Goal: Information Seeking & Learning: Find specific fact

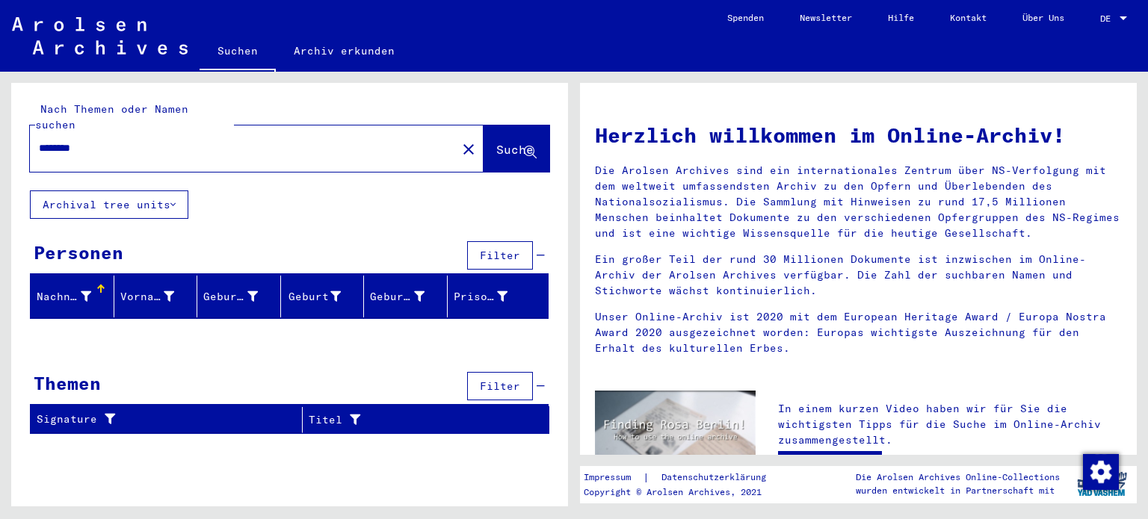
click at [0, 128] on div "Nach Themen oder Namen suchen ******* close Suche Archival tree units Personen …" at bounding box center [287, 289] width 574 height 435
type input "*********"
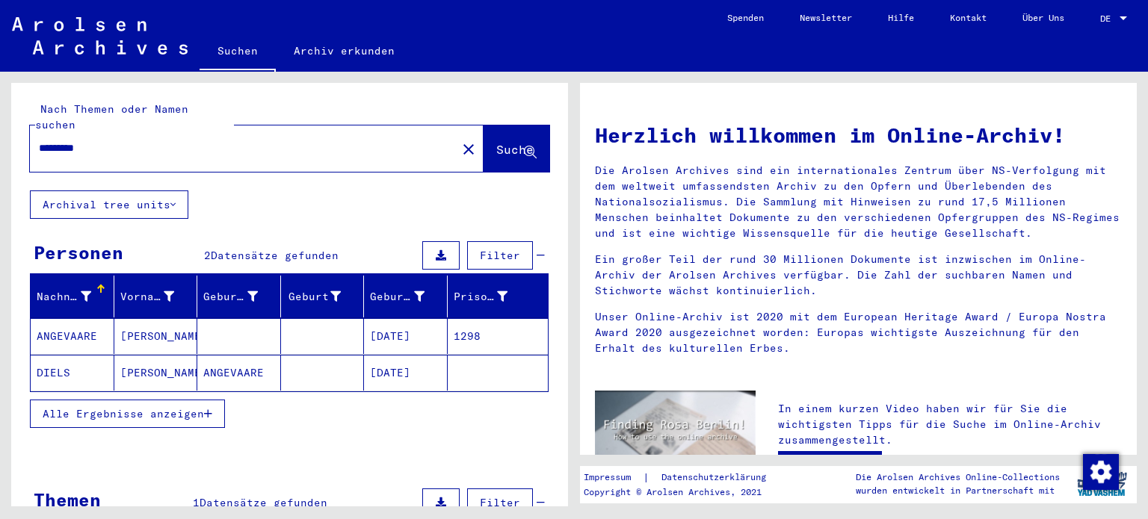
click at [185, 403] on button "Alle Ergebnisse anzeigen" at bounding box center [127, 414] width 195 height 28
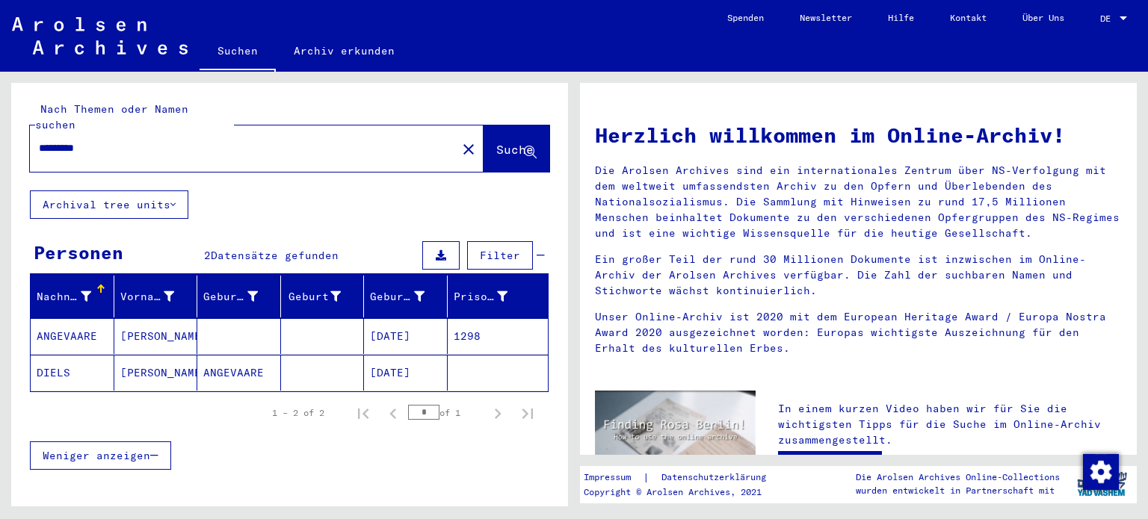
click at [84, 318] on mat-cell "ANGEVAARE" at bounding box center [73, 336] width 84 height 36
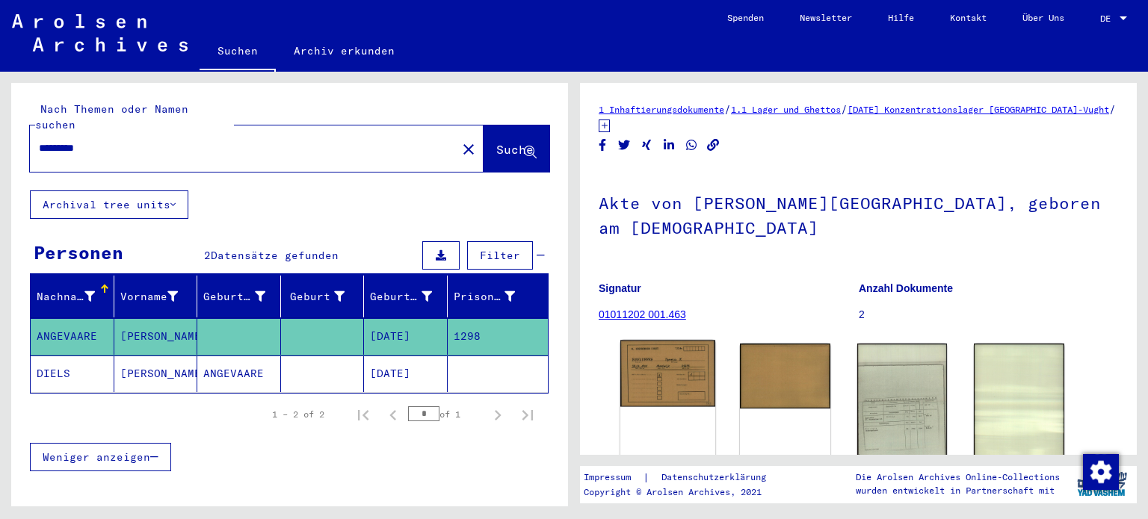
click at [674, 380] on img at bounding box center [667, 374] width 95 height 67
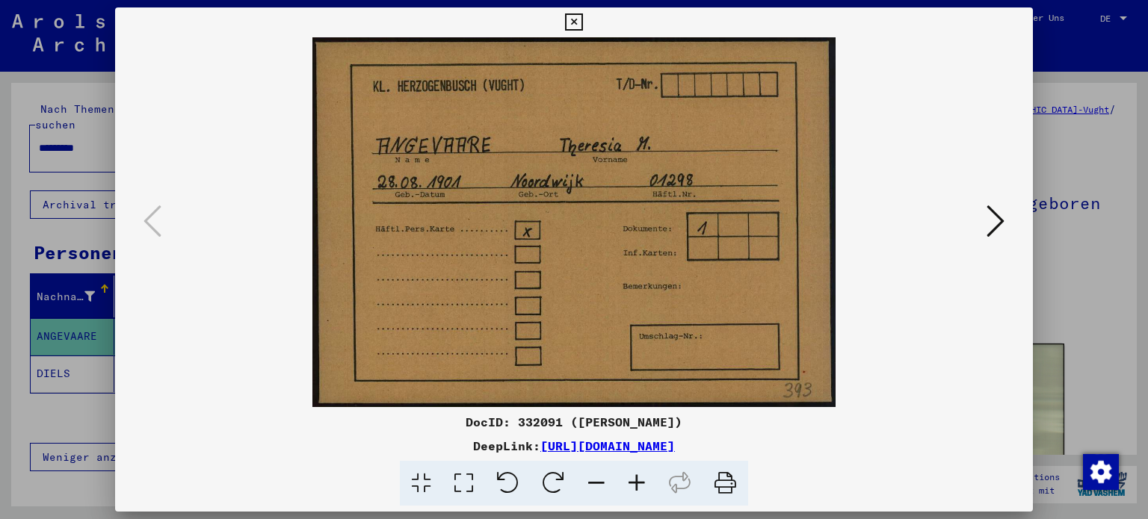
click at [1004, 220] on icon at bounding box center [996, 221] width 18 height 36
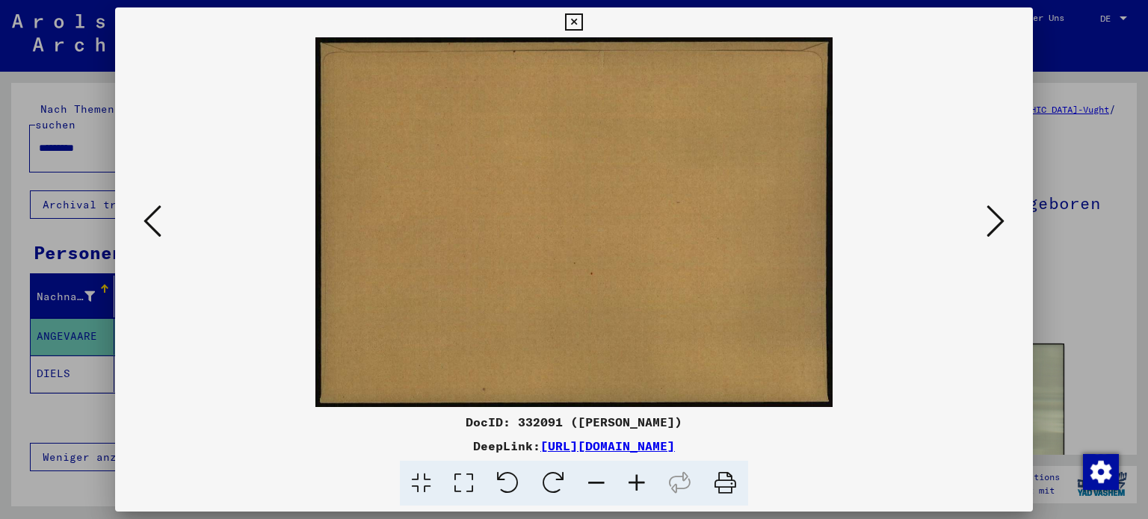
drag, startPoint x: 993, startPoint y: 217, endPoint x: 981, endPoint y: 229, distance: 16.4
click at [993, 217] on icon at bounding box center [996, 221] width 18 height 36
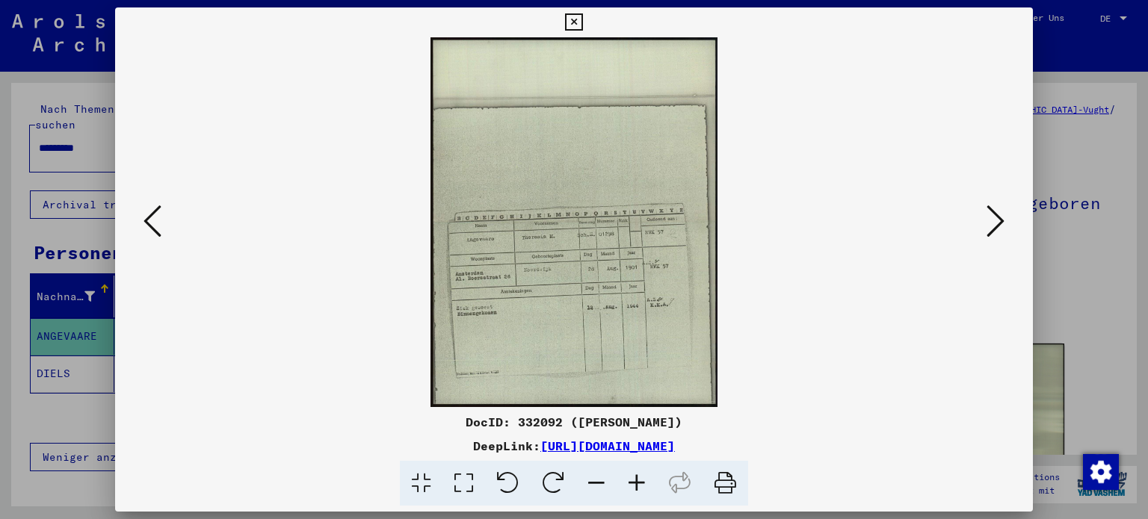
click at [610, 277] on img at bounding box center [574, 222] width 817 height 370
click at [158, 214] on icon at bounding box center [152, 221] width 18 height 36
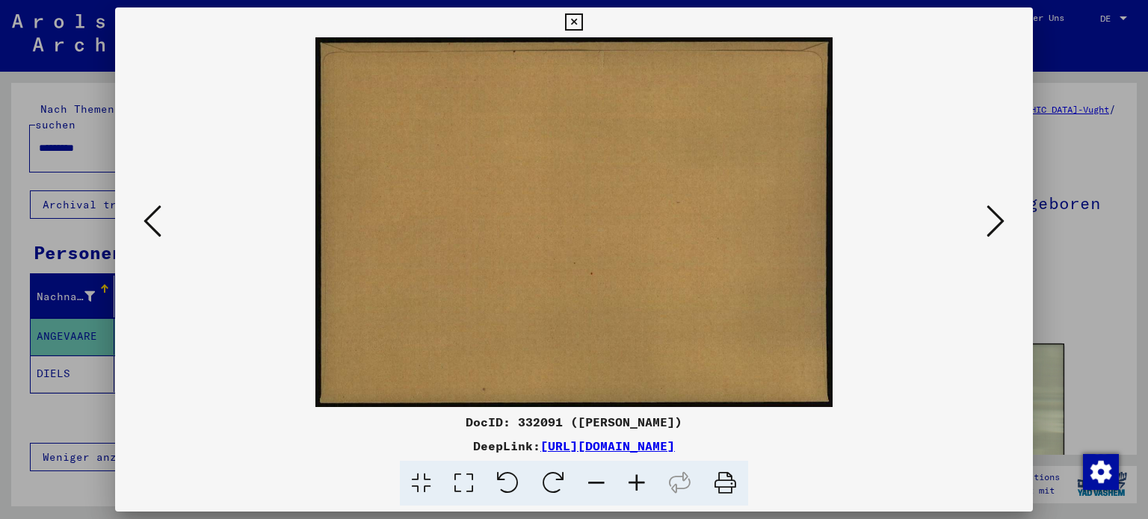
click at [161, 216] on button at bounding box center [152, 222] width 27 height 43
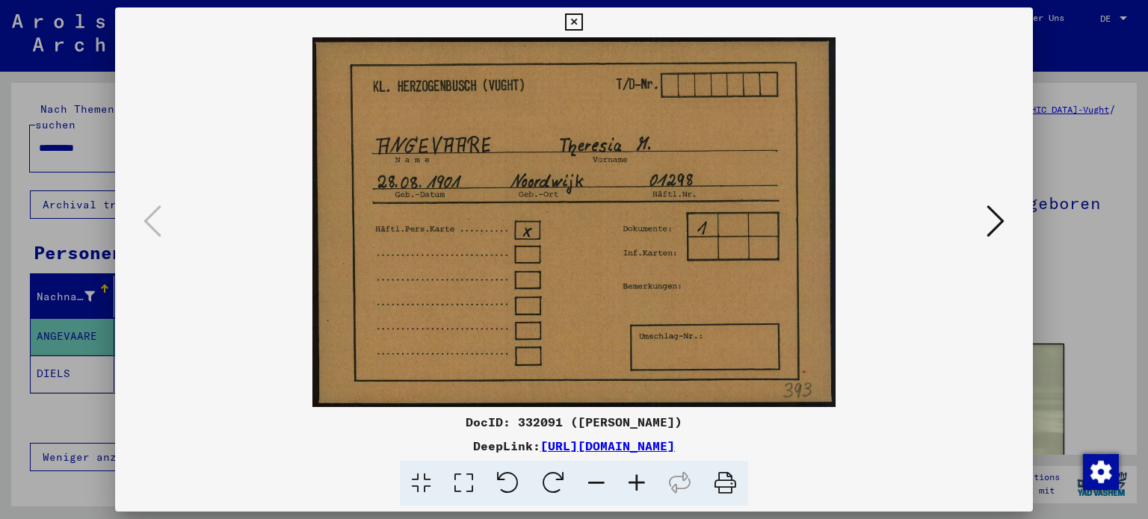
click at [574, 20] on icon at bounding box center [573, 22] width 17 height 18
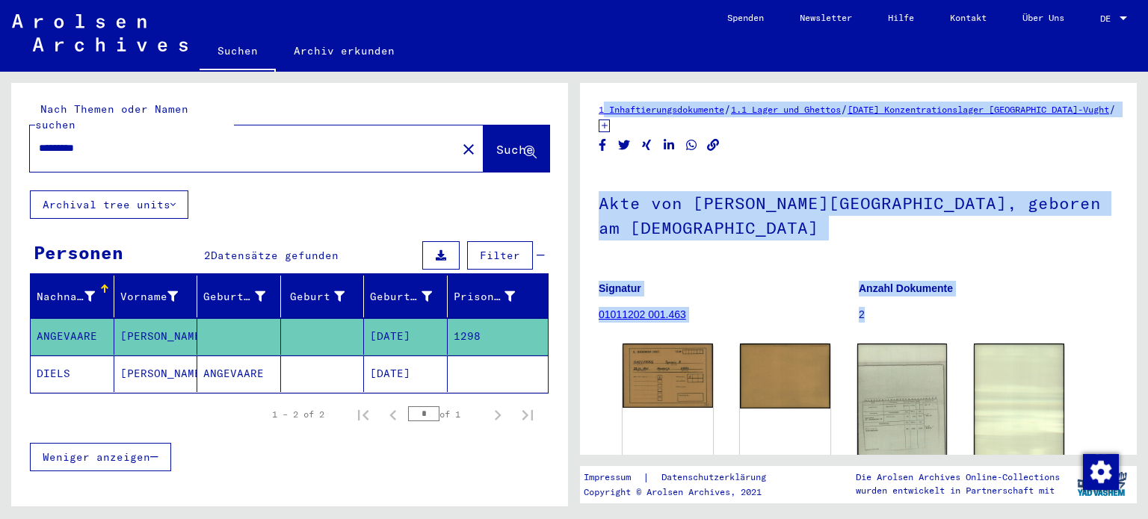
drag, startPoint x: 596, startPoint y: 96, endPoint x: 900, endPoint y: 304, distance: 368.8
click at [900, 304] on div "1 Inhaftierungsdokumente / 1.1 Lager und Ghettos / [DATE] Konzentrationslager […" at bounding box center [858, 269] width 557 height 372
copy div "1 Inhaftierungsdokumente / 1.1 Lager und Ghettos / [DATE] Konzentrationslager H…"
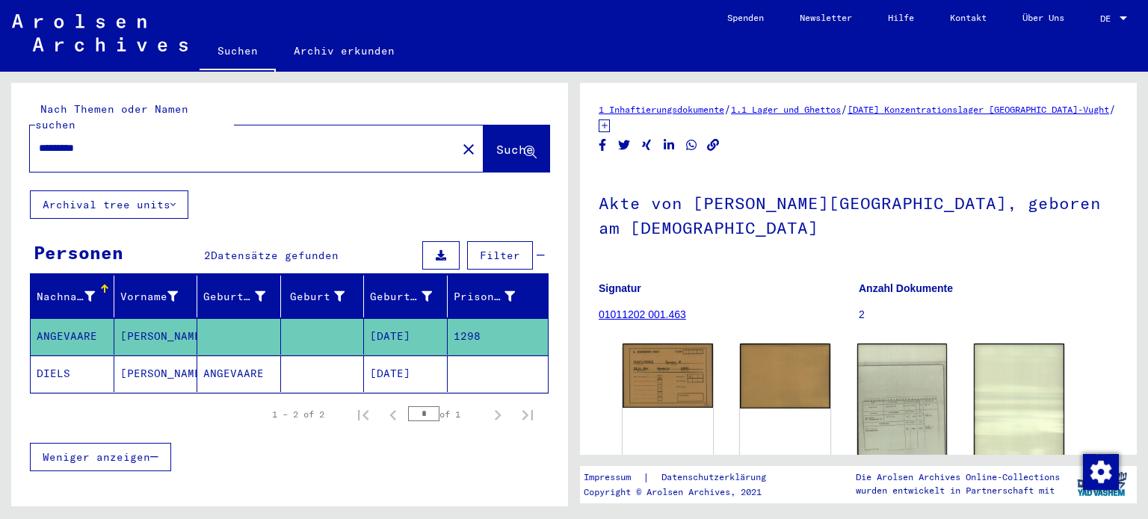
click at [44, 358] on mat-cell "DIELS" at bounding box center [73, 374] width 84 height 37
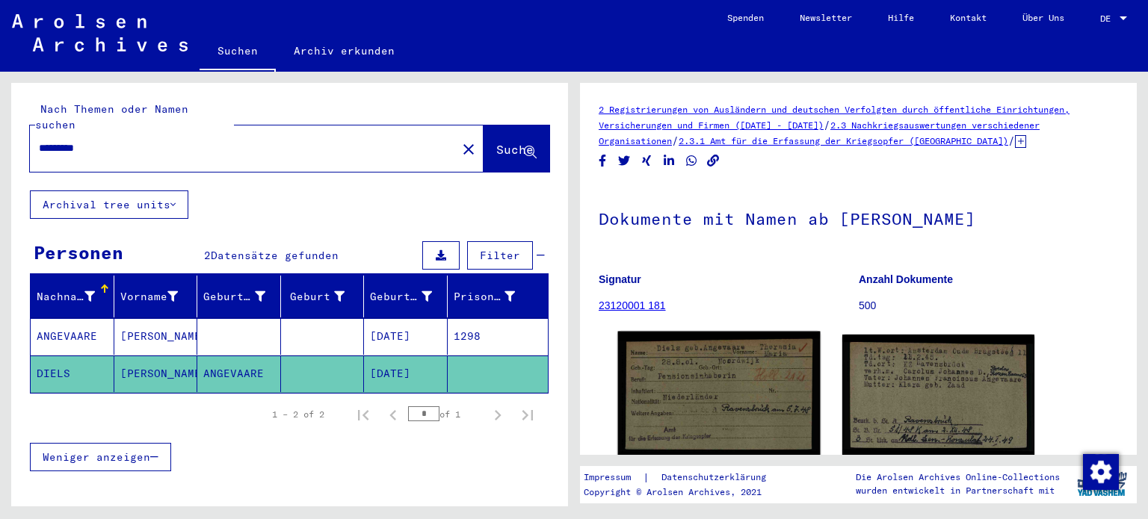
click at [743, 374] on img at bounding box center [719, 395] width 202 height 126
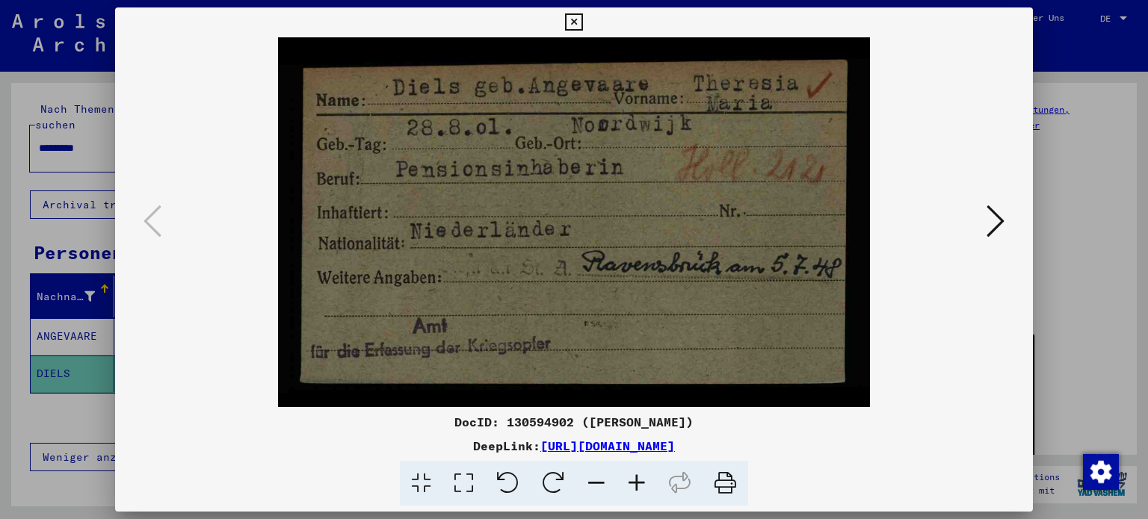
click at [1004, 217] on button at bounding box center [995, 222] width 27 height 43
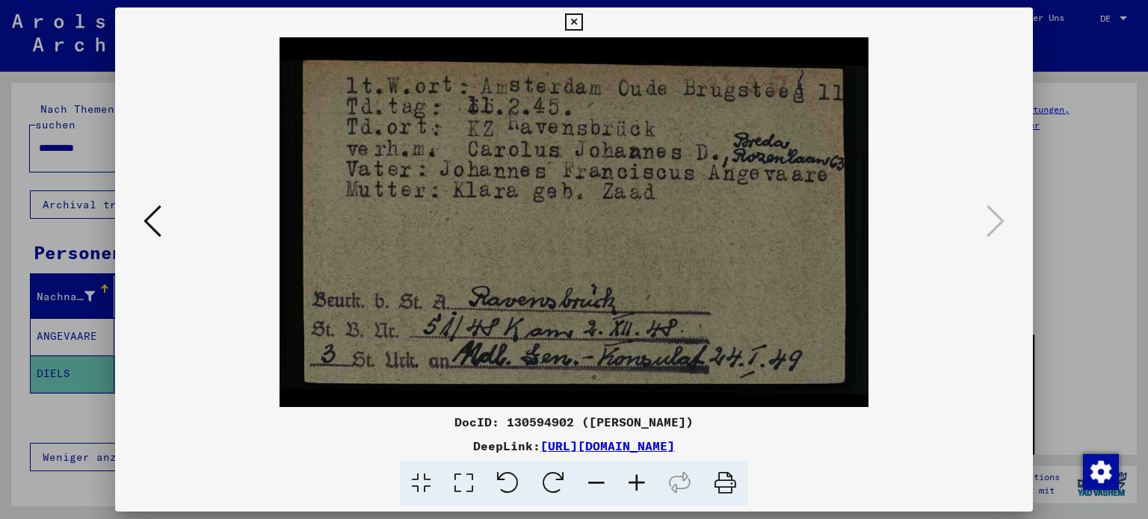
click at [158, 223] on icon at bounding box center [152, 221] width 18 height 36
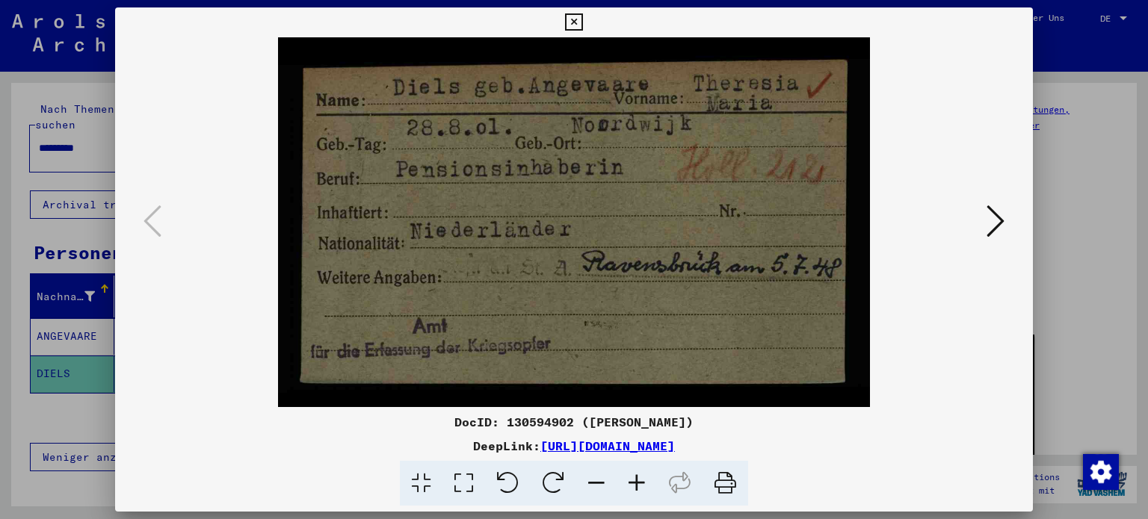
drag, startPoint x: 990, startPoint y: 224, endPoint x: 984, endPoint y: 229, distance: 8.5
click at [990, 226] on icon at bounding box center [996, 221] width 18 height 36
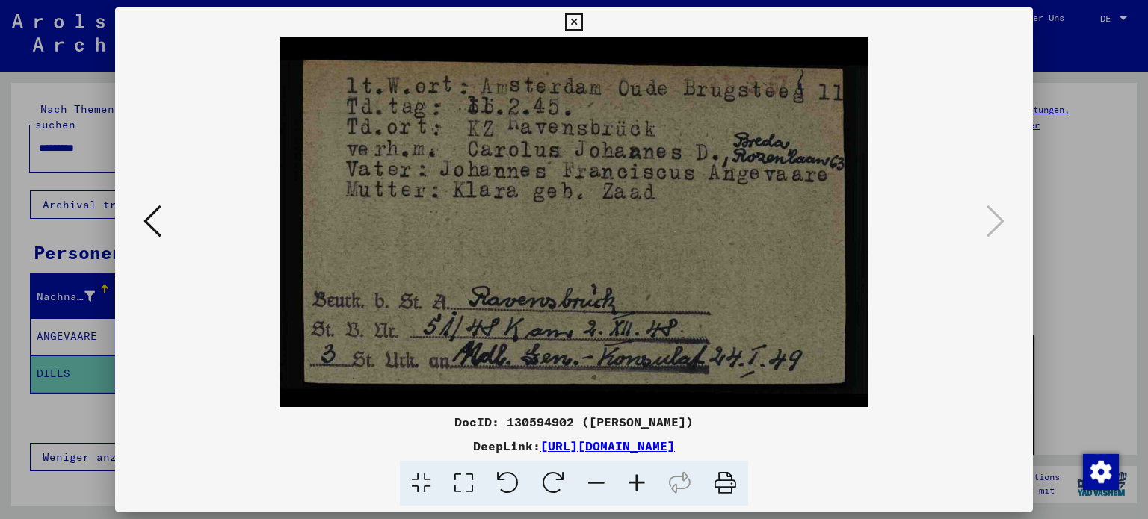
drag, startPoint x: 577, startPoint y: 16, endPoint x: 581, endPoint y: 38, distance: 22.0
click at [578, 17] on icon at bounding box center [573, 22] width 17 height 18
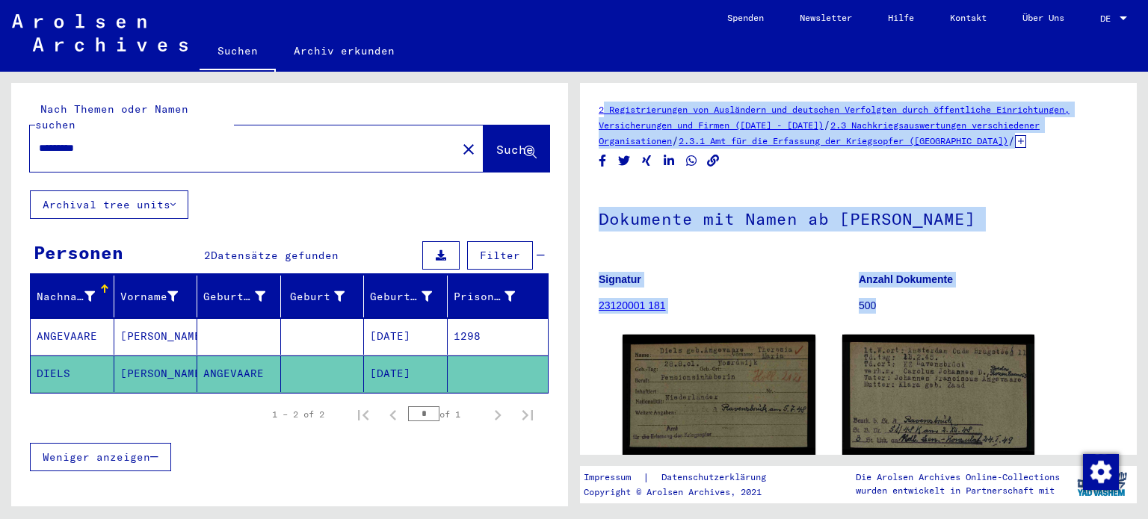
drag, startPoint x: 593, startPoint y: 98, endPoint x: 945, endPoint y: 296, distance: 403.9
click at [945, 296] on div "2 Registrierungen von Ausländern und deutschen Verfolgten durch öffentliche Ein…" at bounding box center [858, 269] width 557 height 372
copy div "2 Registrierungen von Ausländern und deutschen Verfolgten durch öffentliche Ein…"
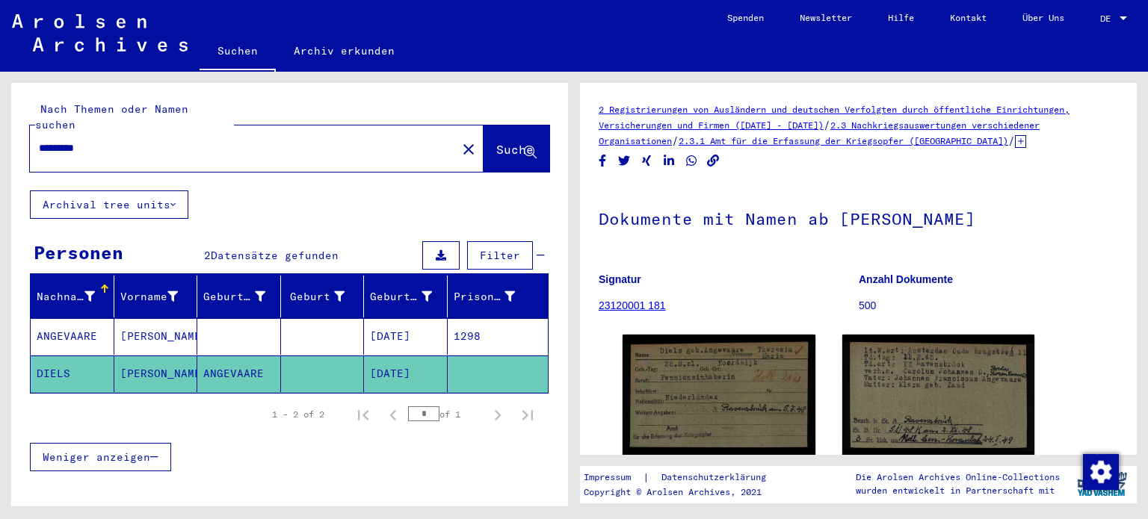
drag, startPoint x: 121, startPoint y: 132, endPoint x: 1, endPoint y: 113, distance: 121.8
click at [1, 113] on div "Nach Themen oder Namen suchen ********* close Suche Archival tree units Persone…" at bounding box center [287, 289] width 574 height 435
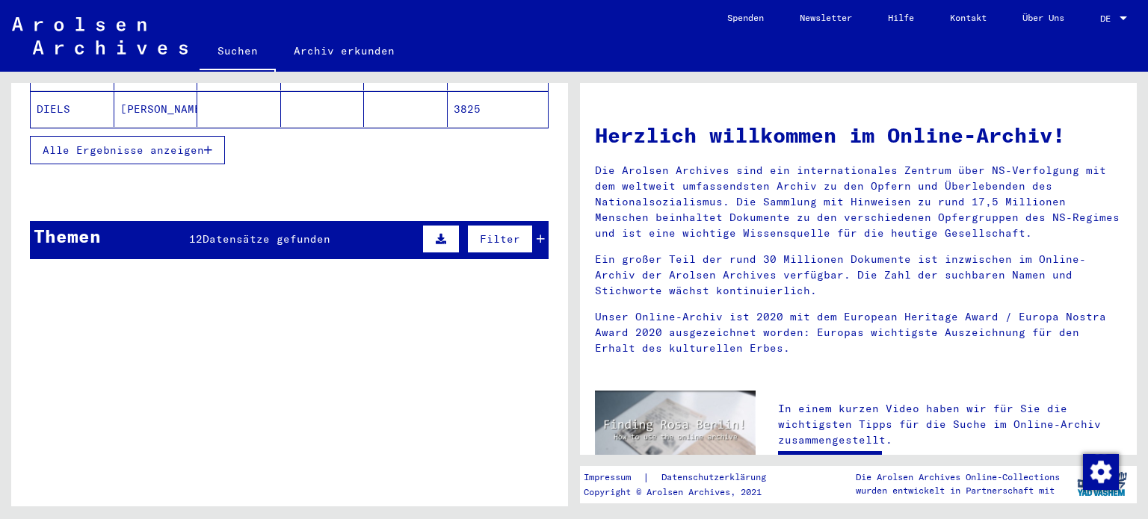
scroll to position [75, 0]
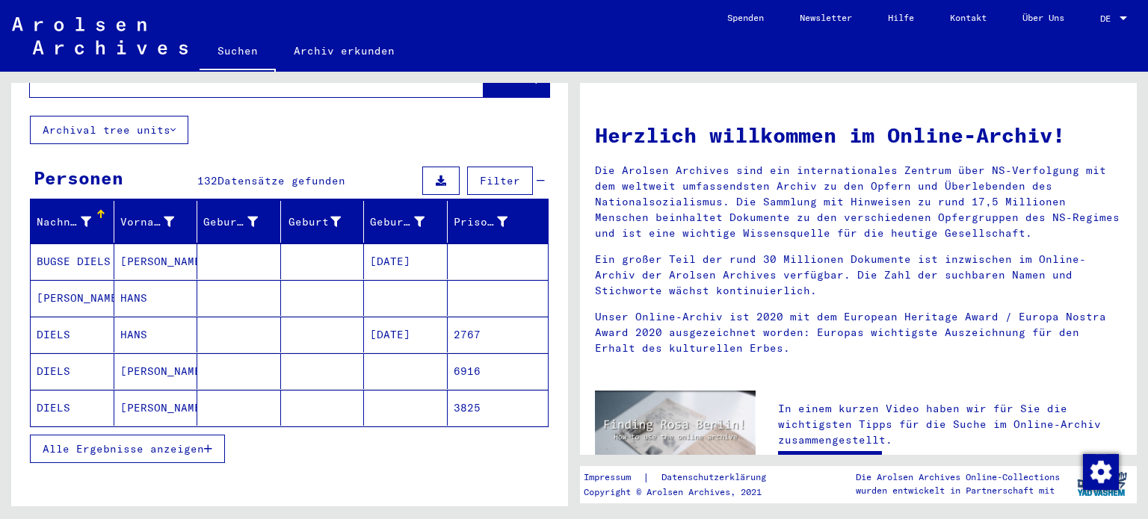
click at [155, 442] on button "Alle Ergebnisse anzeigen" at bounding box center [127, 449] width 195 height 28
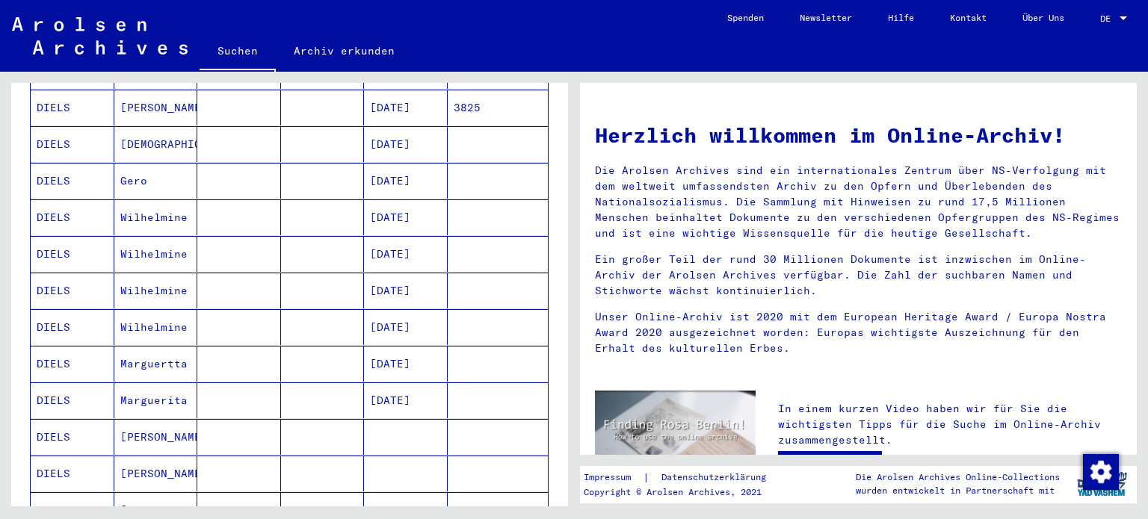
scroll to position [0, 0]
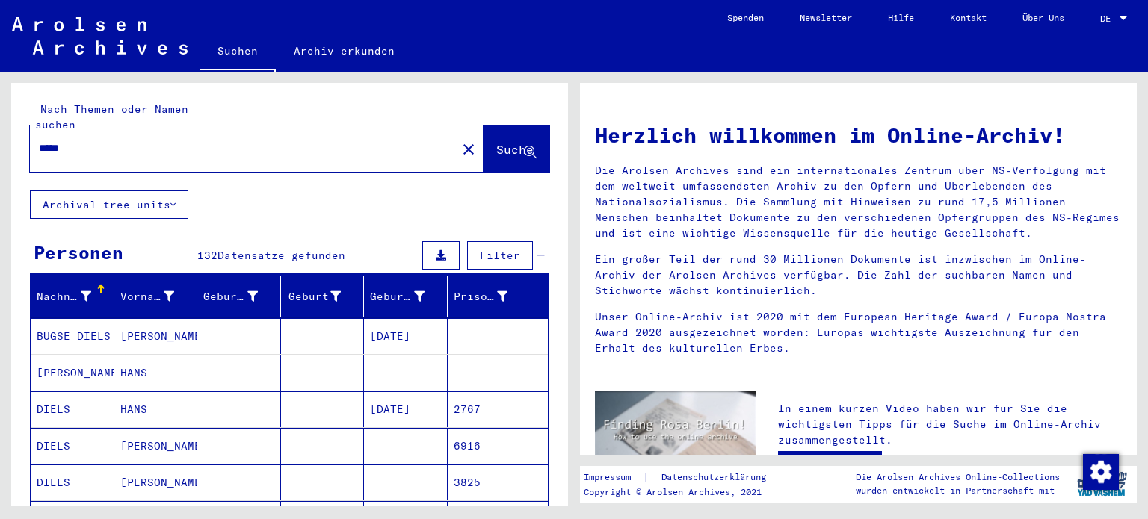
click at [123, 141] on input "*****" at bounding box center [239, 149] width 400 height 16
type input "**********"
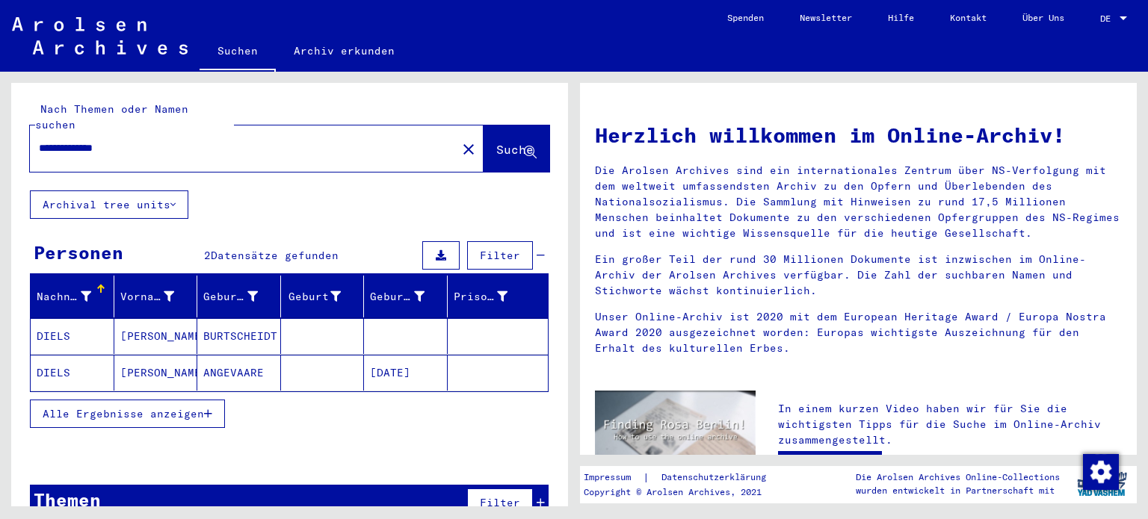
click at [131, 355] on mat-cell "[PERSON_NAME]" at bounding box center [156, 373] width 84 height 36
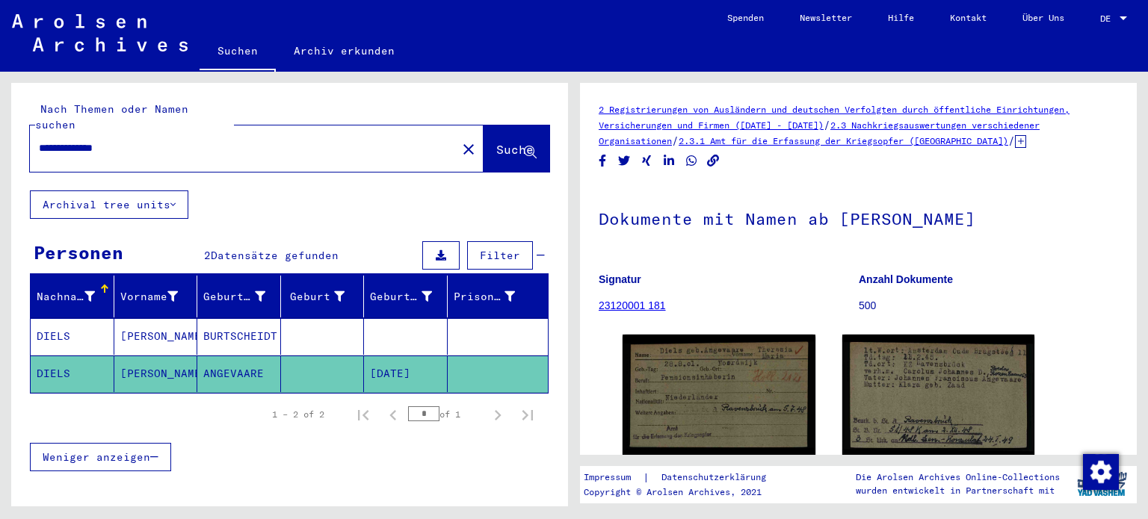
drag, startPoint x: 146, startPoint y: 133, endPoint x: 0, endPoint y: 118, distance: 146.5
click at [0, 118] on div "**********" at bounding box center [287, 289] width 574 height 435
type input "**********"
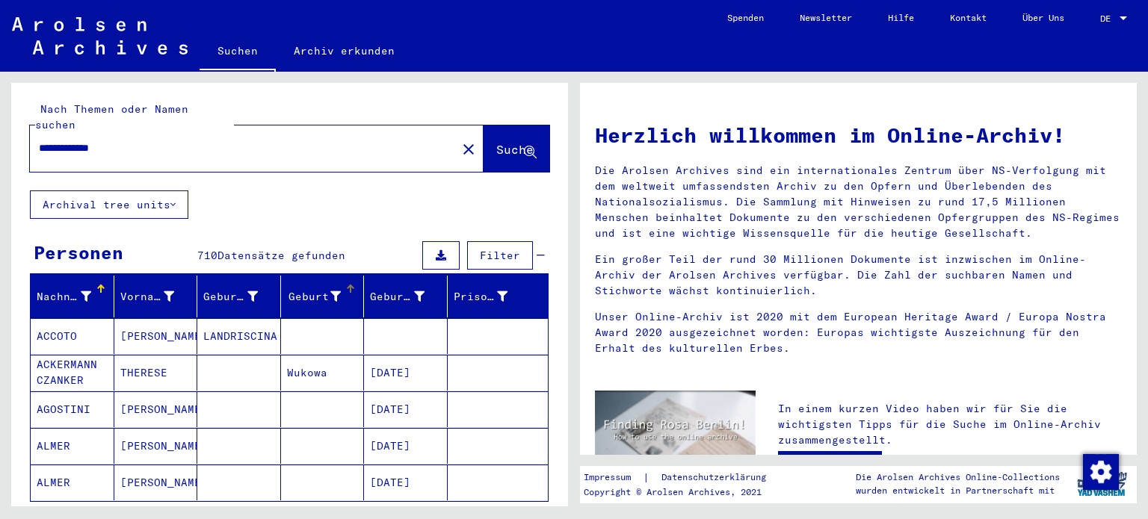
scroll to position [224, 0]
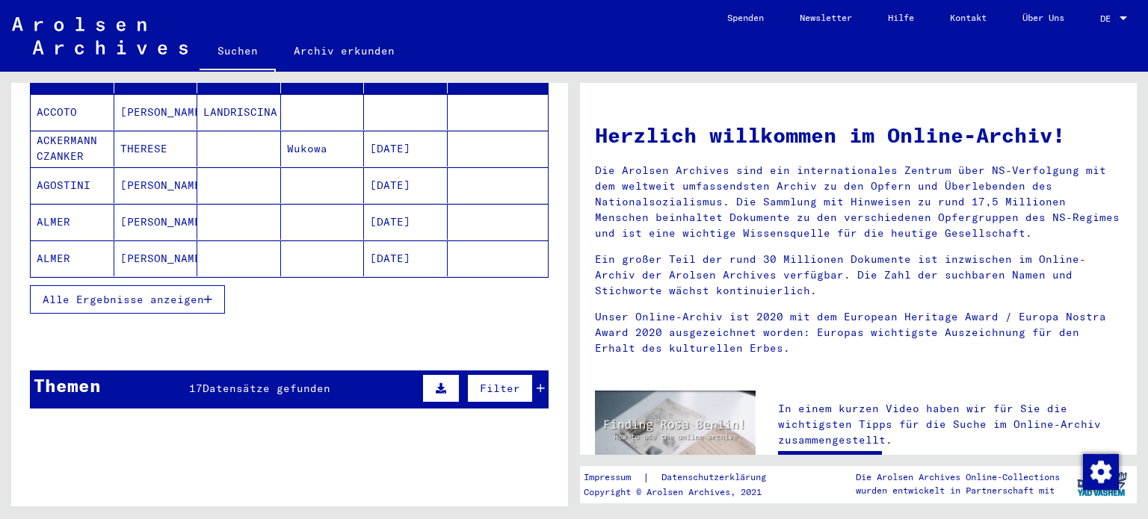
click at [137, 289] on button "Alle Ergebnisse anzeigen" at bounding box center [127, 300] width 195 height 28
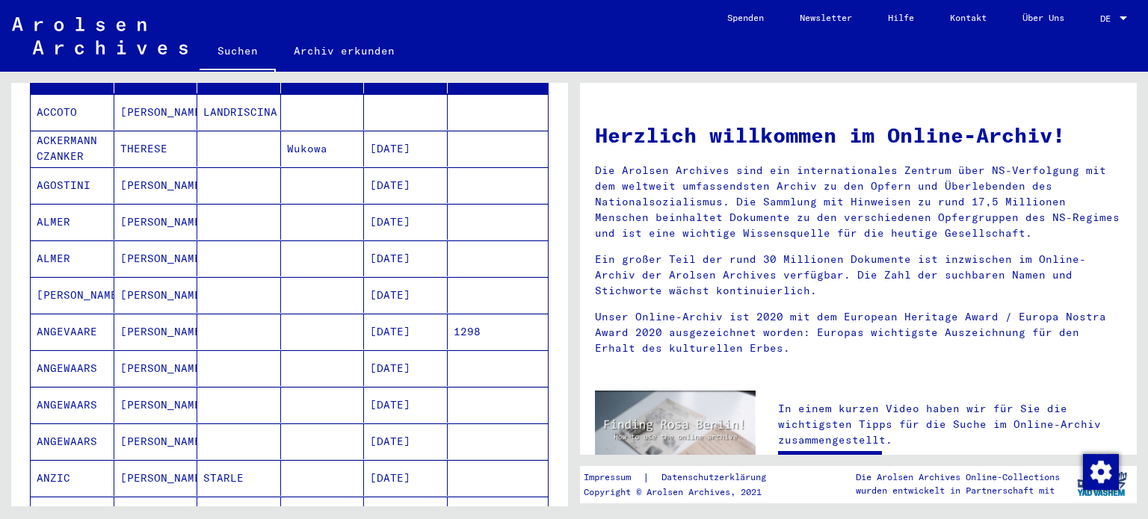
drag, startPoint x: 149, startPoint y: 312, endPoint x: 129, endPoint y: 328, distance: 26.0
click at [149, 314] on mat-cell "[PERSON_NAME]" at bounding box center [156, 332] width 84 height 36
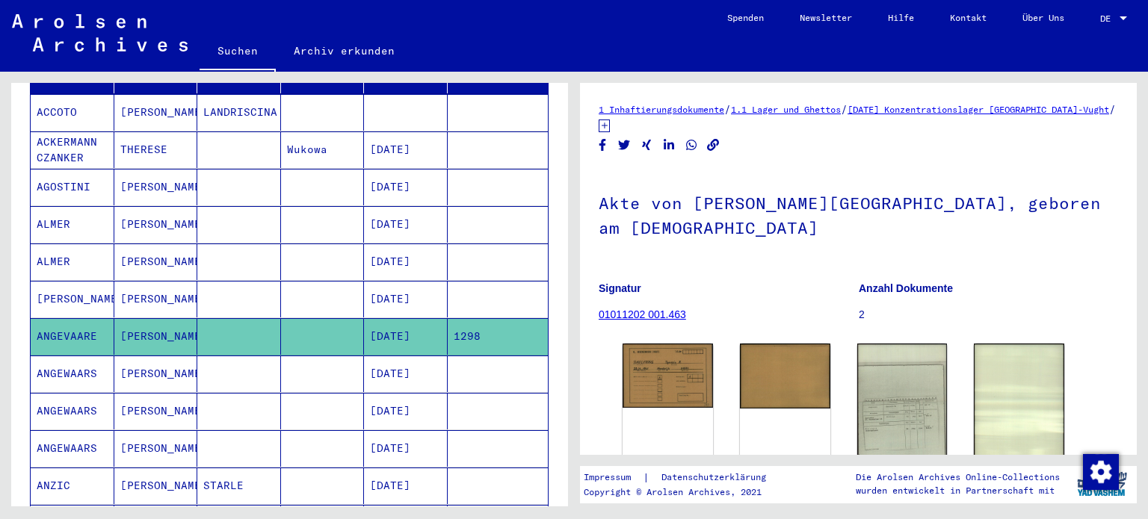
click at [124, 358] on mat-cell "[PERSON_NAME]" at bounding box center [156, 374] width 84 height 37
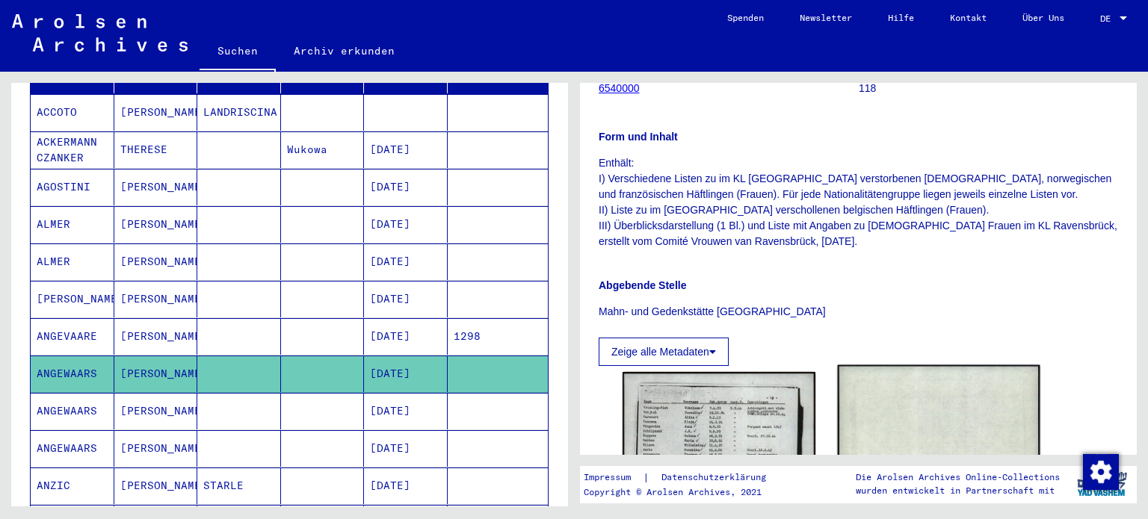
scroll to position [448, 0]
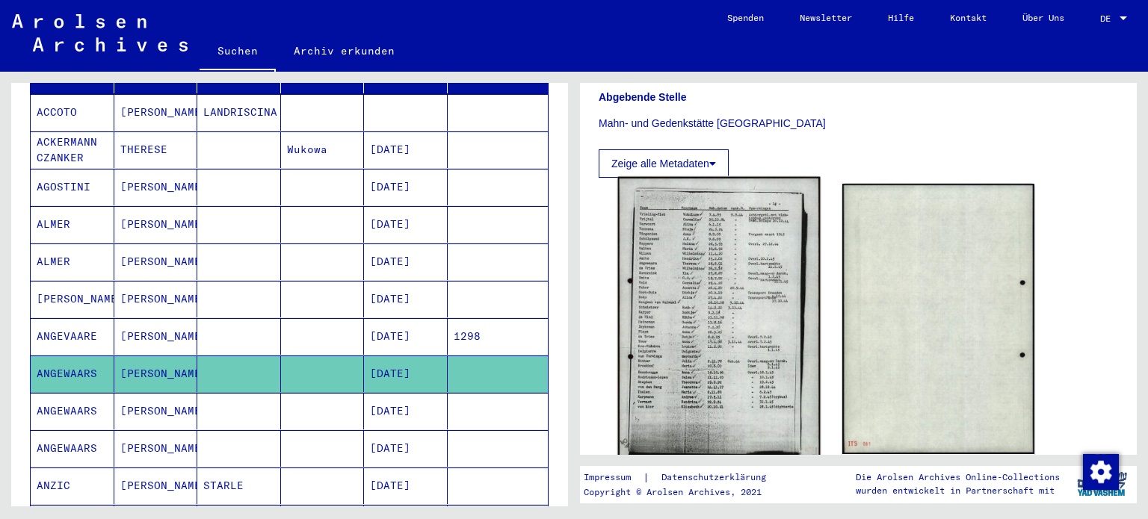
click at [717, 289] on img at bounding box center [719, 319] width 202 height 284
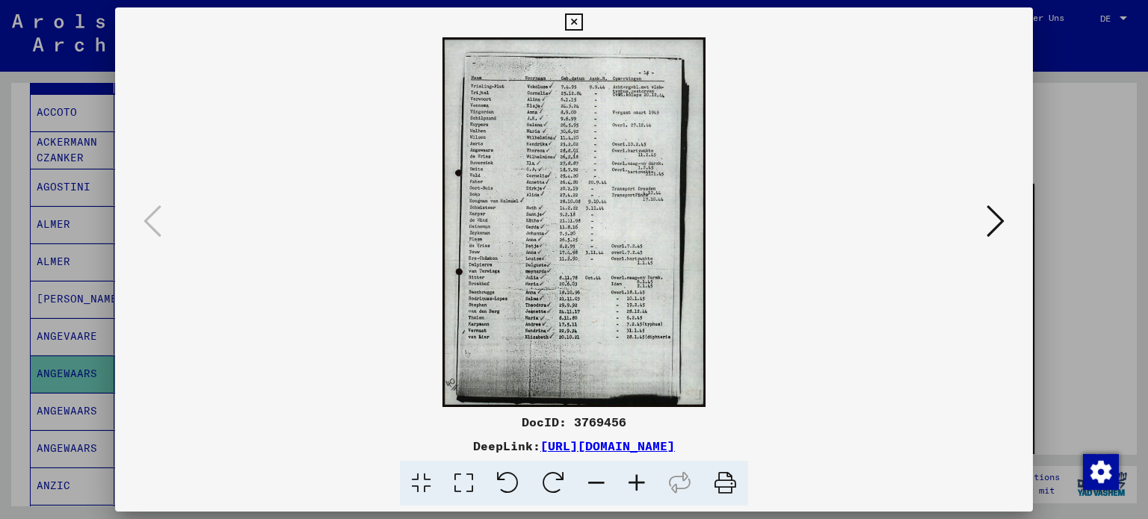
click at [984, 354] on div at bounding box center [574, 222] width 919 height 370
click at [997, 224] on icon at bounding box center [996, 221] width 18 height 36
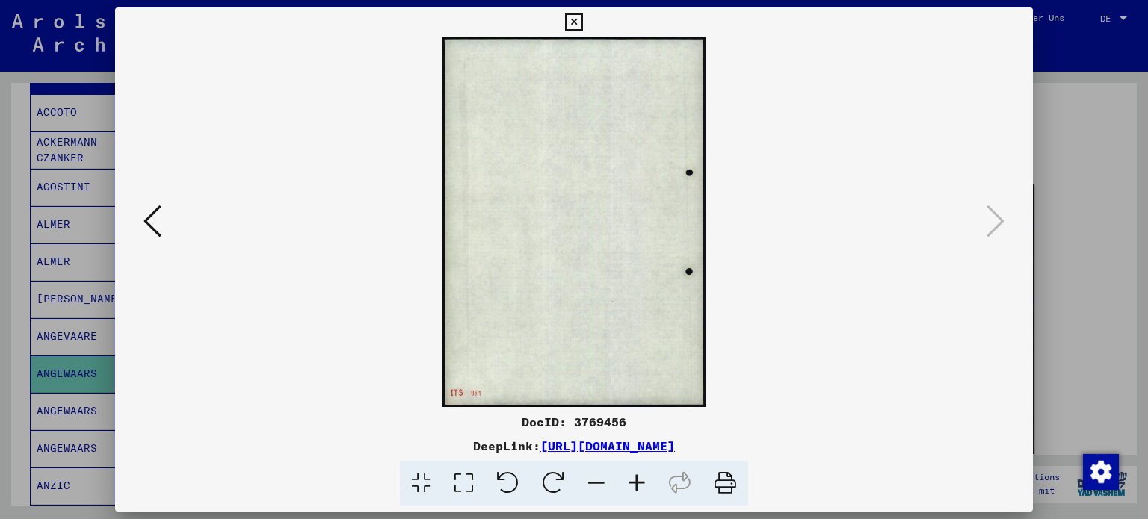
click at [141, 217] on button at bounding box center [152, 222] width 27 height 43
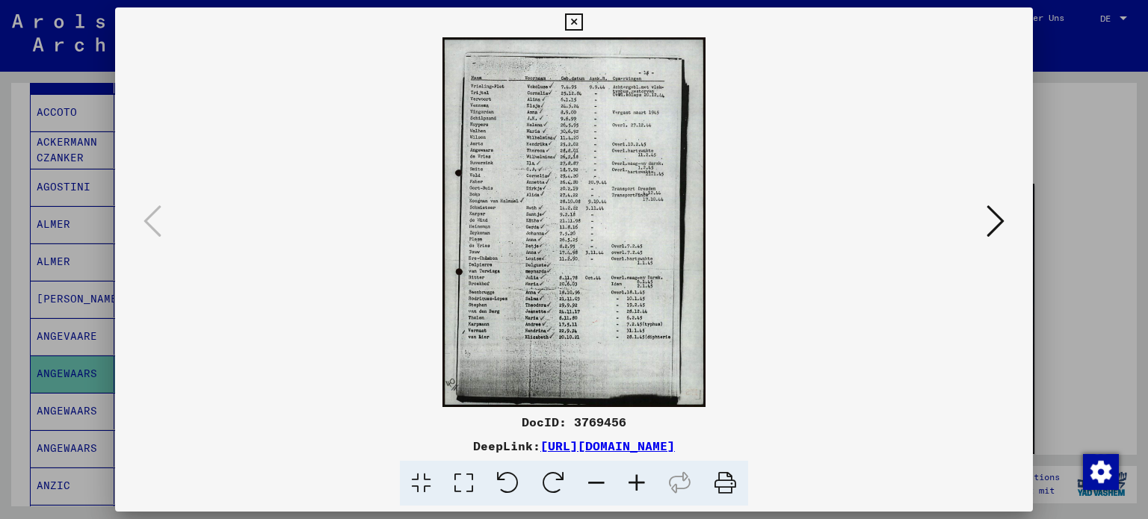
click at [581, 26] on icon at bounding box center [573, 22] width 17 height 18
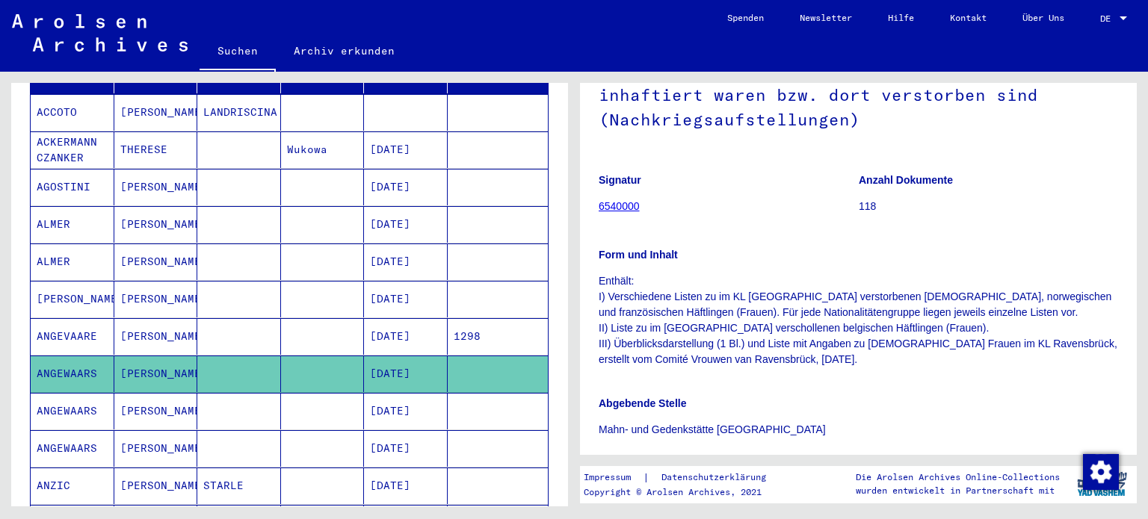
scroll to position [75, 0]
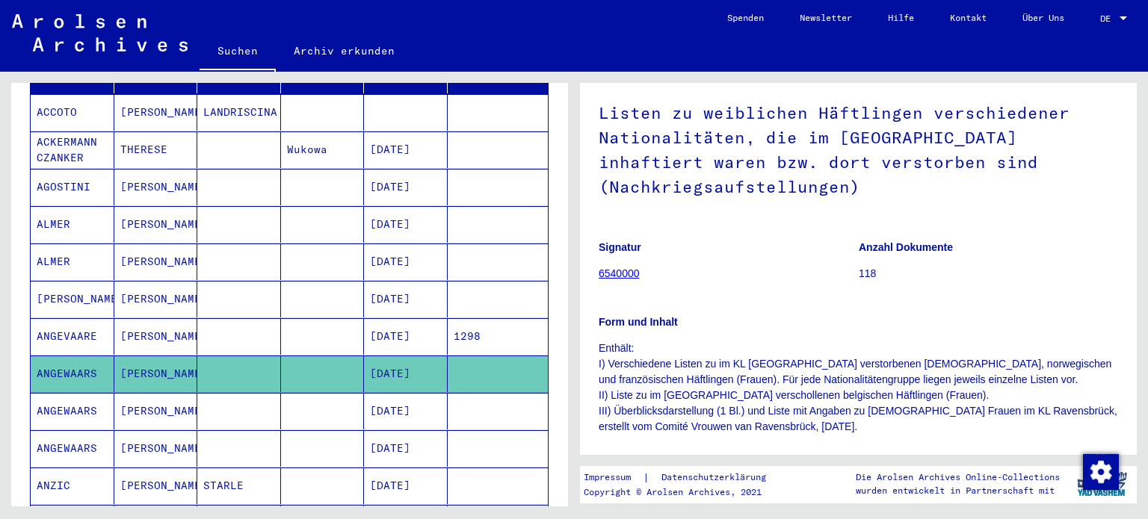
drag, startPoint x: 607, startPoint y: 119, endPoint x: 867, endPoint y: 228, distance: 282.1
click at [867, 218] on h1 "Listen zu weiblichen Häftlingen verschiedener Nationalitäten, die im [GEOGRAPHI…" at bounding box center [858, 148] width 519 height 140
click at [712, 108] on h1 "Listen zu weiblichen Häftlingen verschiedener Nationalitäten, die im [GEOGRAPHI…" at bounding box center [858, 148] width 519 height 140
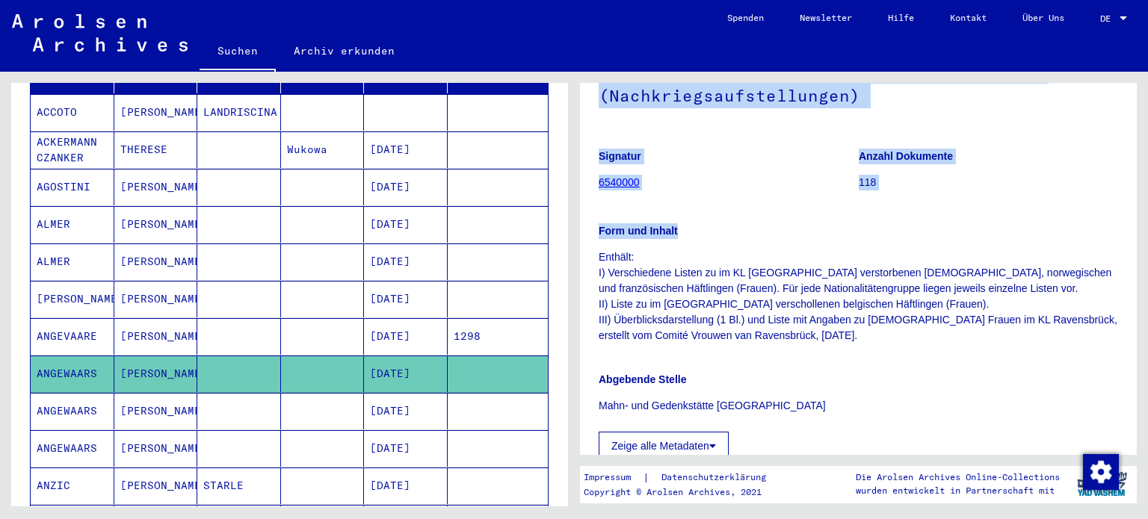
scroll to position [224, 0]
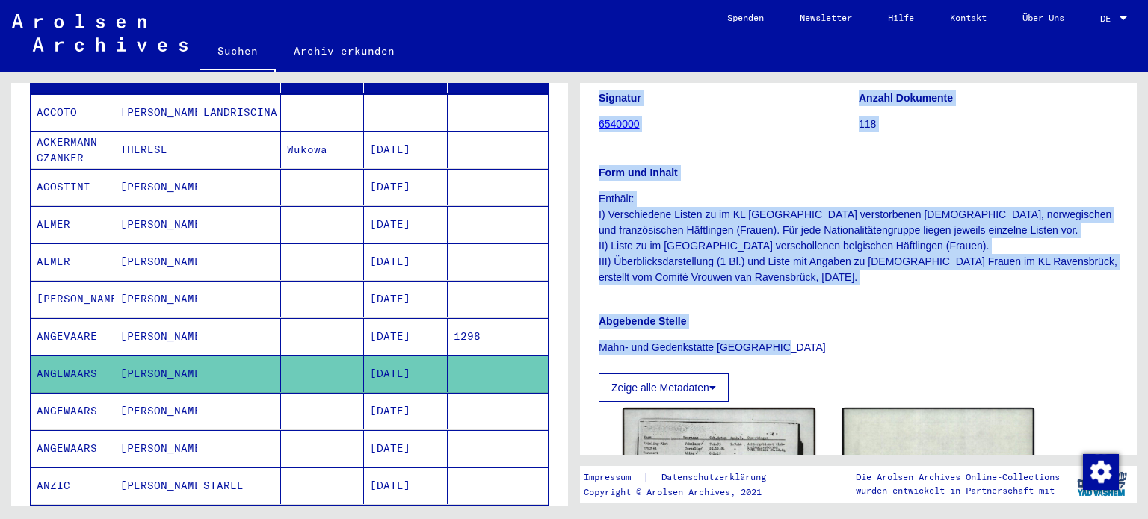
drag, startPoint x: 592, startPoint y: 114, endPoint x: 899, endPoint y: 352, distance: 388.8
click at [899, 352] on yv-its-full-details "1 Inhaftierungsdokumente / 1.1 Lager und Ghettos / [DATE] Konzentrationslager […" at bounding box center [858, 519] width 557 height 1284
copy div "Listen zu weiblichen Häftlingen verschiedener Nationalitäten, die im [GEOGRAPHI…"
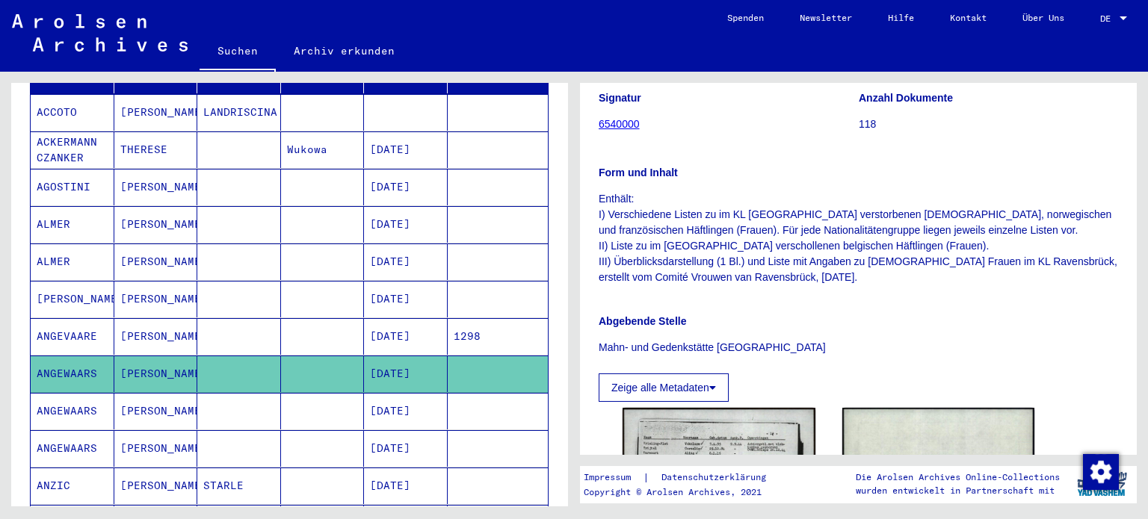
click at [405, 393] on mat-cell "[DATE]" at bounding box center [406, 411] width 84 height 37
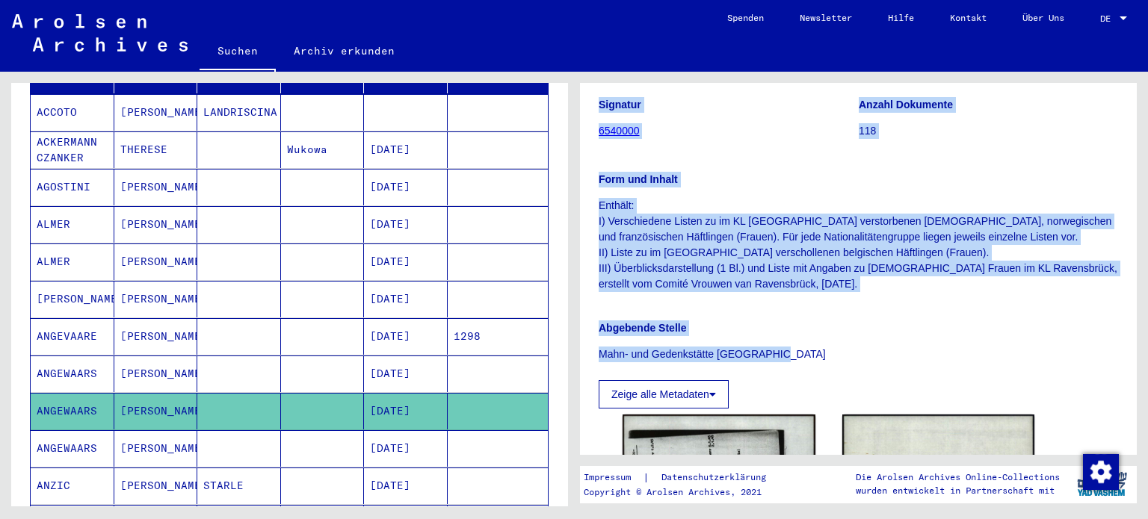
scroll to position [224, 0]
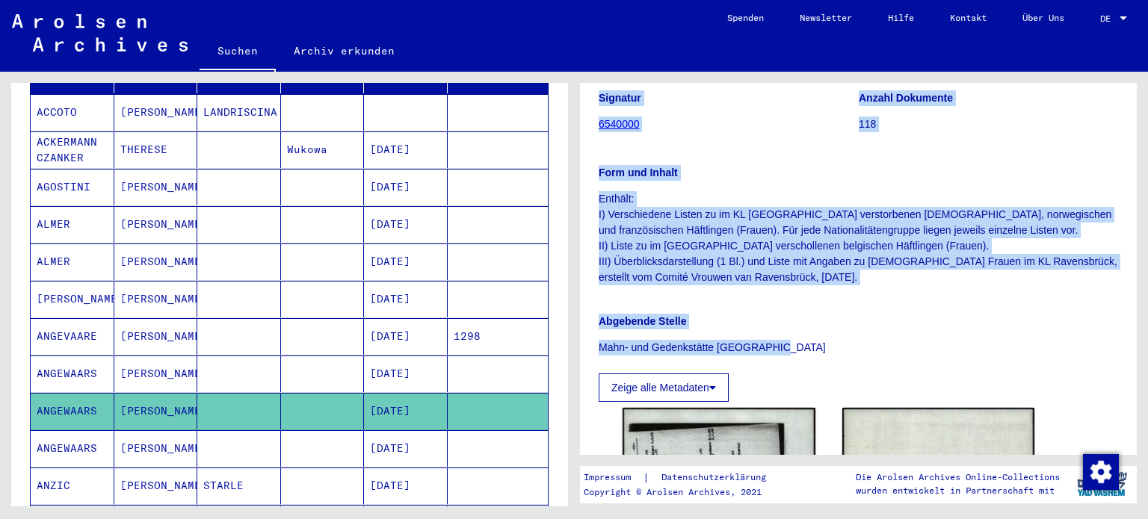
drag, startPoint x: 602, startPoint y: 98, endPoint x: 939, endPoint y: 361, distance: 427.0
click at [939, 361] on div "1 Inhaftierungsdokumente / 1.1 Lager und Ghettos / [DATE] Konzentrationslager […" at bounding box center [858, 269] width 557 height 372
copy div "Inhaftierungsdokumente / 1.1 Lager und Ghettos / [DATE] Konzentrationslager [GE…"
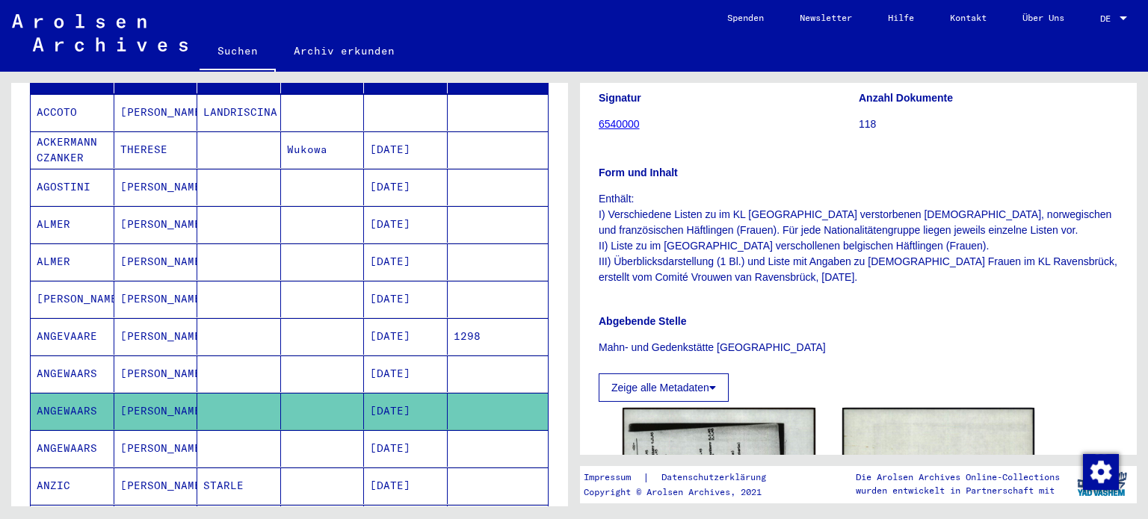
click at [413, 433] on mat-cell "[DATE]" at bounding box center [406, 448] width 84 height 37
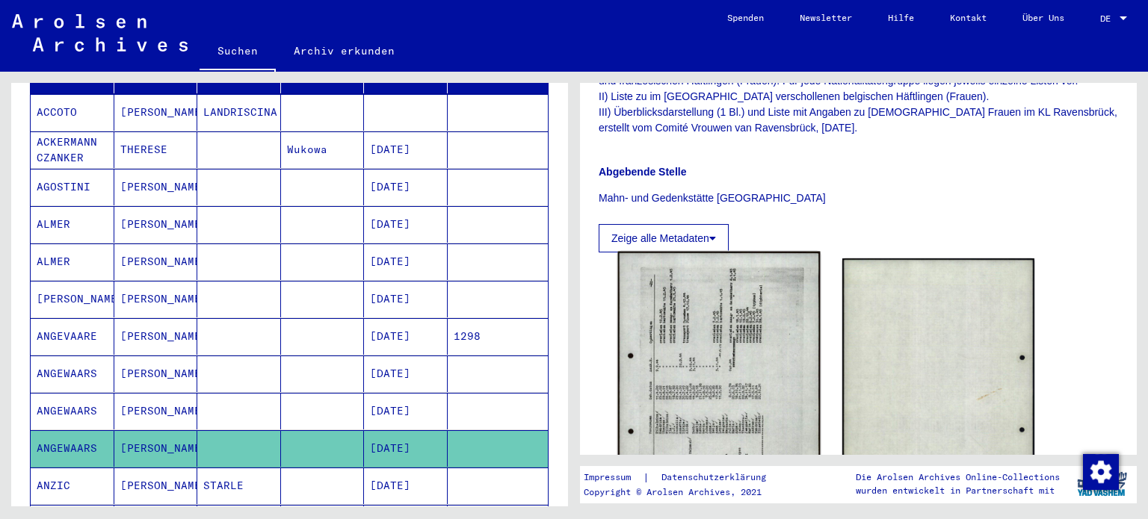
click at [744, 348] on img at bounding box center [719, 394] width 202 height 284
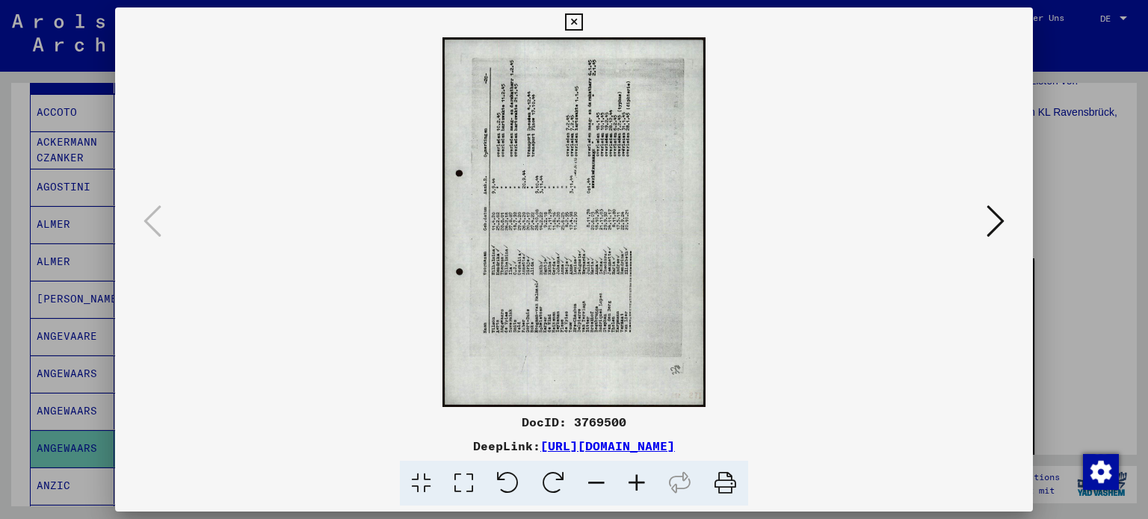
drag, startPoint x: 578, startPoint y: 20, endPoint x: 132, endPoint y: 516, distance: 667.4
click at [578, 20] on icon at bounding box center [573, 22] width 17 height 18
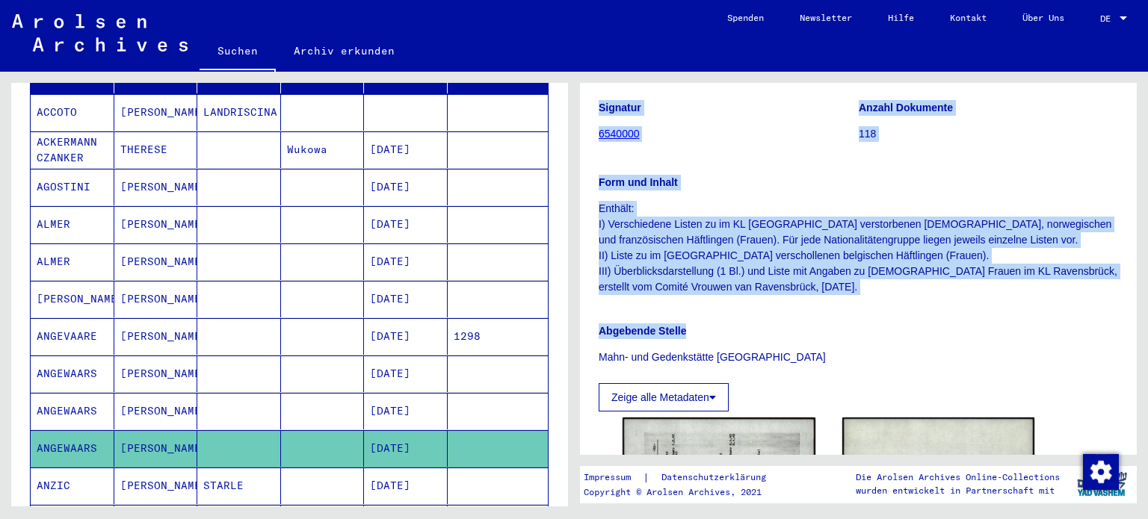
scroll to position [224, 0]
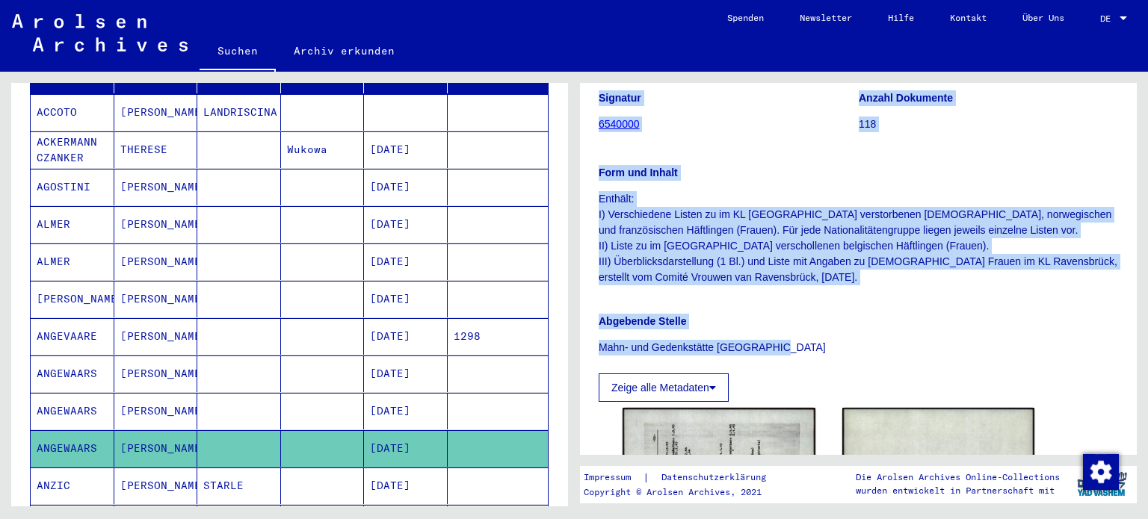
drag, startPoint x: 590, startPoint y: 114, endPoint x: 882, endPoint y: 355, distance: 378.5
click at [886, 349] on yv-its-full-details "1 Inhaftierungsdokumente / 1.1 Lager und Ghettos / [DATE] Konzentrationslager […" at bounding box center [858, 519] width 557 height 1284
copy div "Listen zu weiblichen Häftlingen verschiedener Nationalitäten, die im [GEOGRAPHI…"
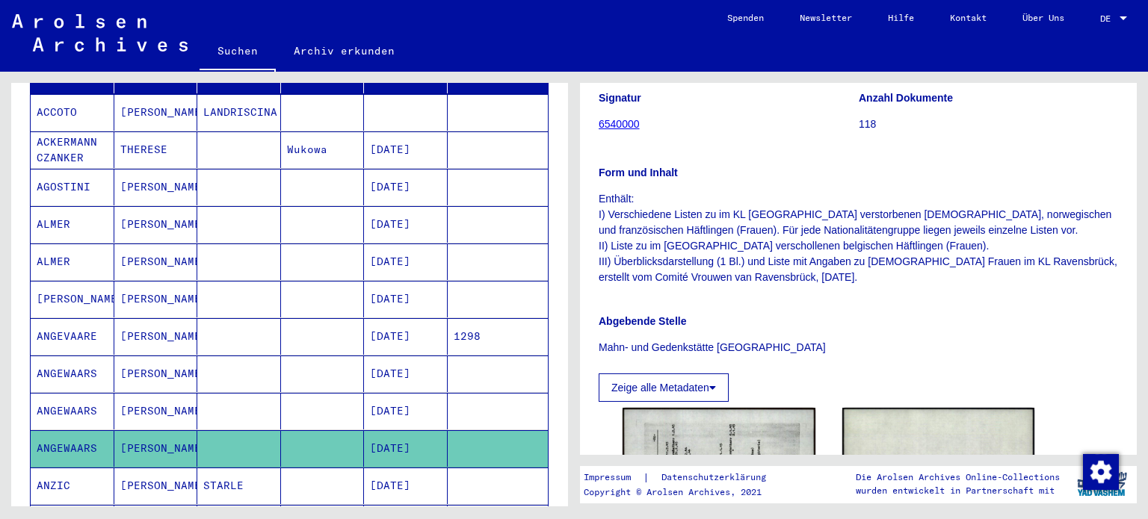
click at [97, 356] on mat-cell "ANGEWAARS" at bounding box center [73, 374] width 84 height 37
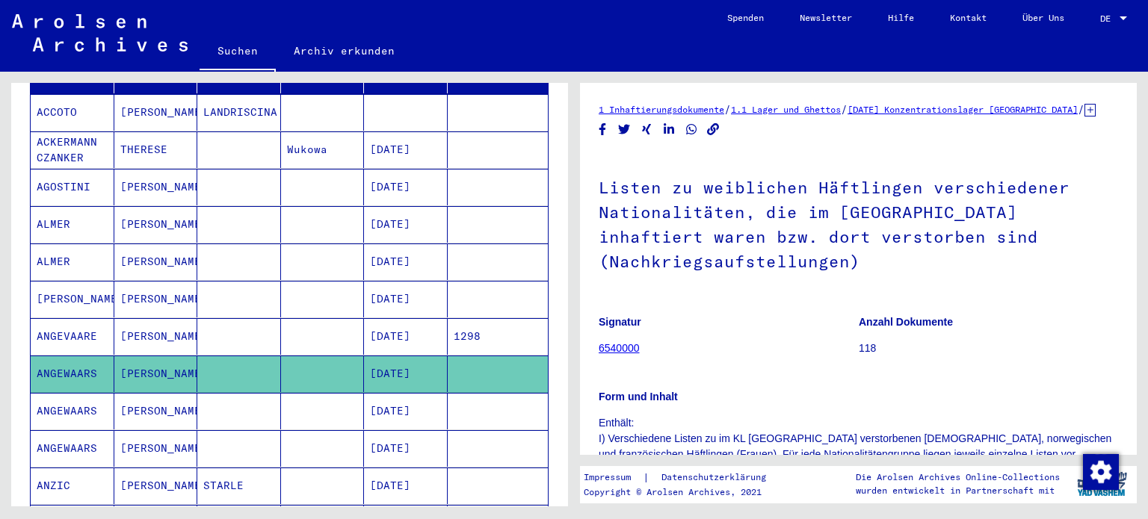
scroll to position [299, 0]
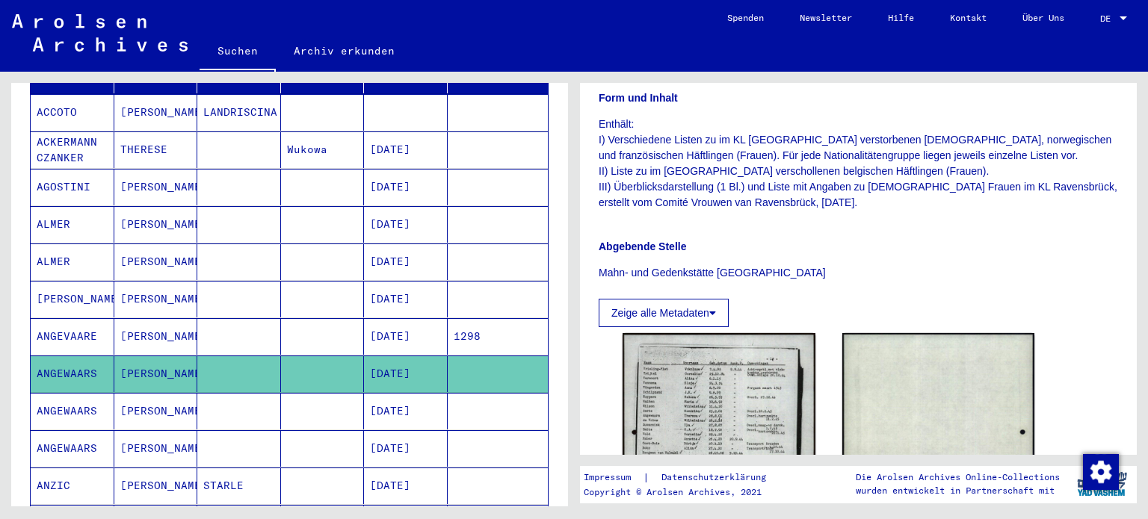
drag, startPoint x: 93, startPoint y: 356, endPoint x: 34, endPoint y: 358, distance: 59.8
click at [34, 358] on mat-cell "ANGEWAARS" at bounding box center [73, 374] width 84 height 37
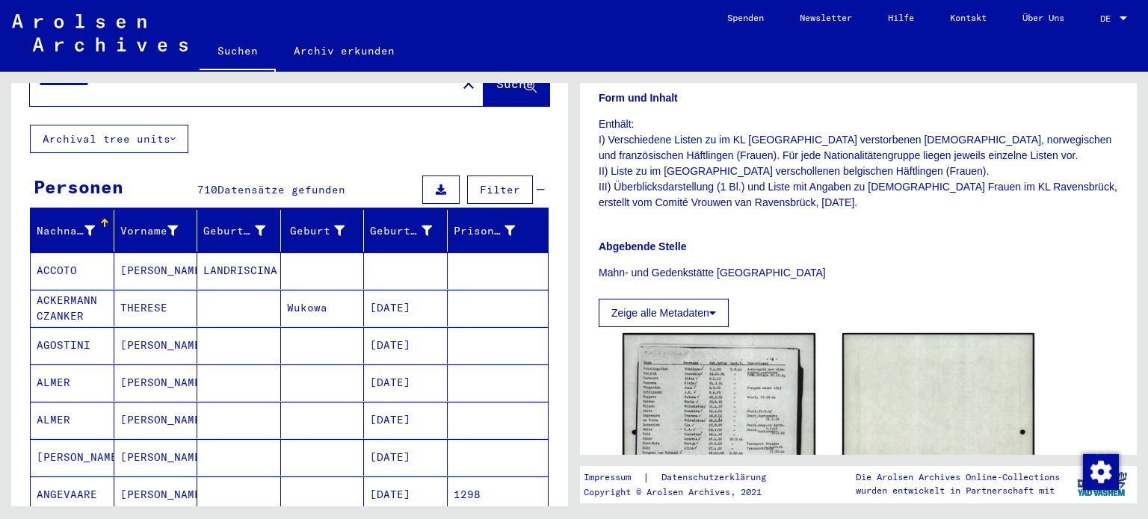
scroll to position [0, 0]
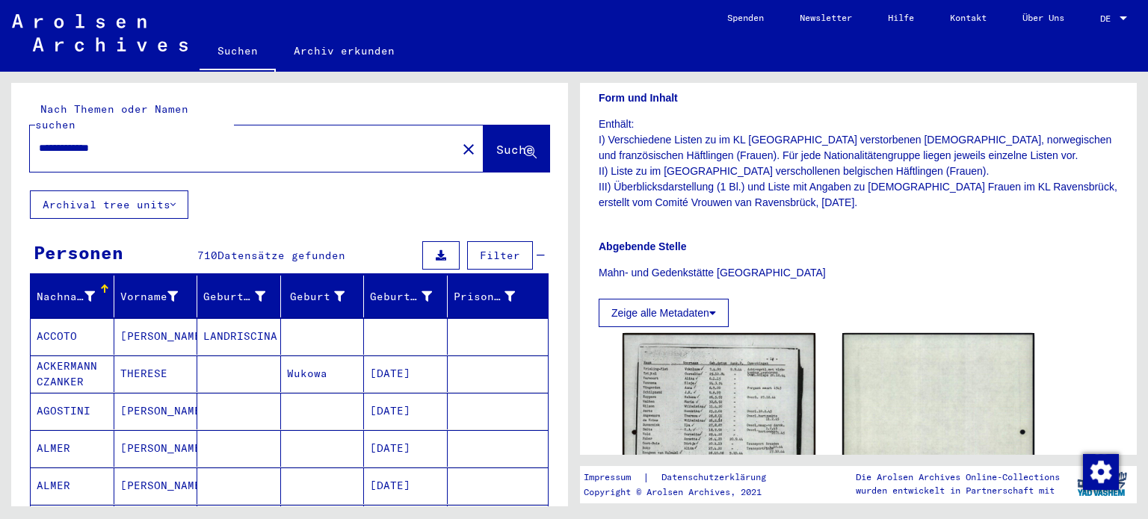
click at [460, 141] on mat-icon "close" at bounding box center [469, 150] width 18 height 18
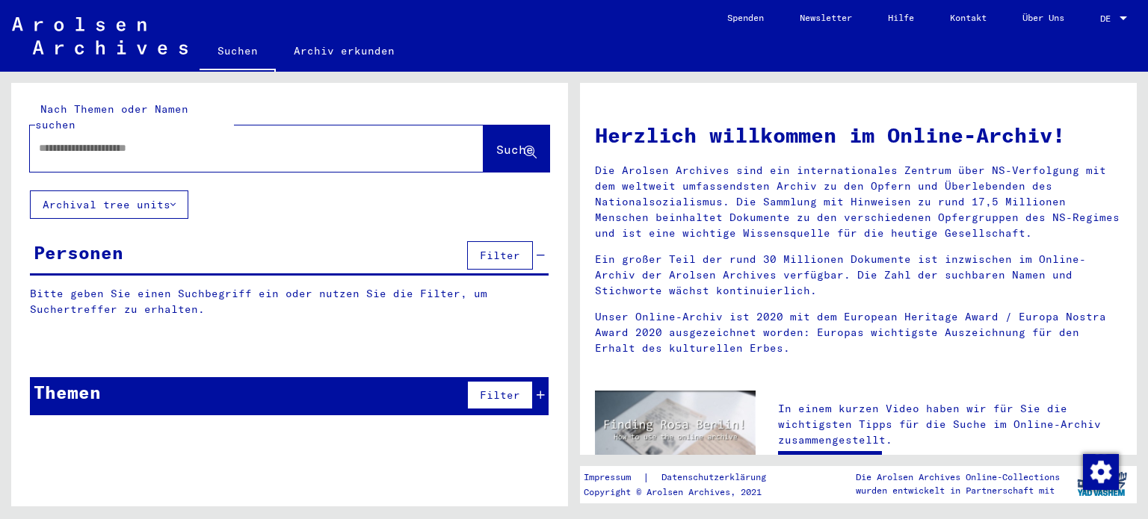
drag, startPoint x: 271, startPoint y: 141, endPoint x: 114, endPoint y: 132, distance: 157.3
paste input "*********"
type input "*********"
click at [502, 126] on button "Suche" at bounding box center [517, 149] width 66 height 46
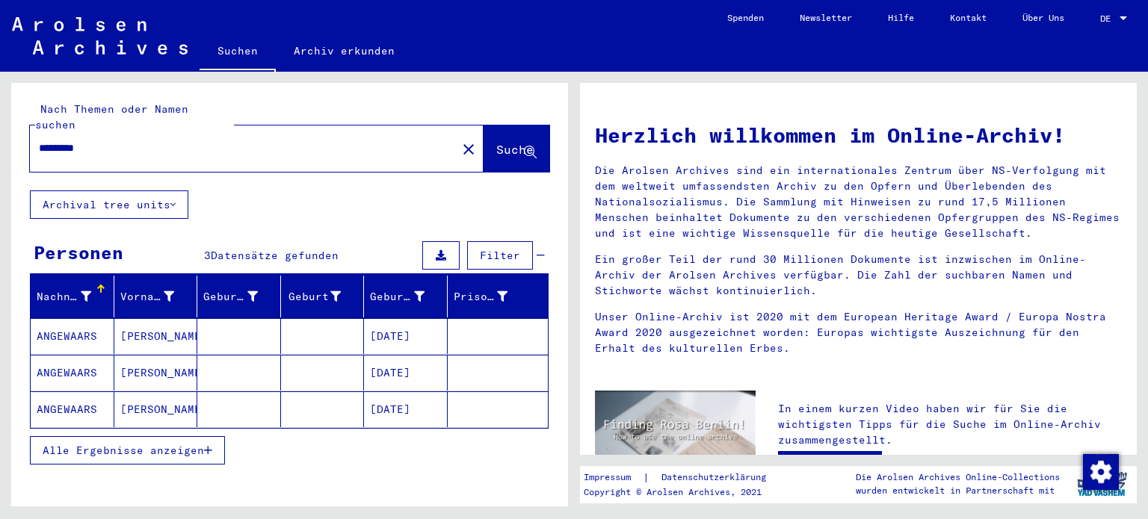
drag, startPoint x: 235, startPoint y: 128, endPoint x: 0, endPoint y: 74, distance: 241.5
click at [0, 74] on div "Nach Themen oder Namen suchen ********* close Suche Archival tree units Persone…" at bounding box center [287, 289] width 574 height 435
type input "*****"
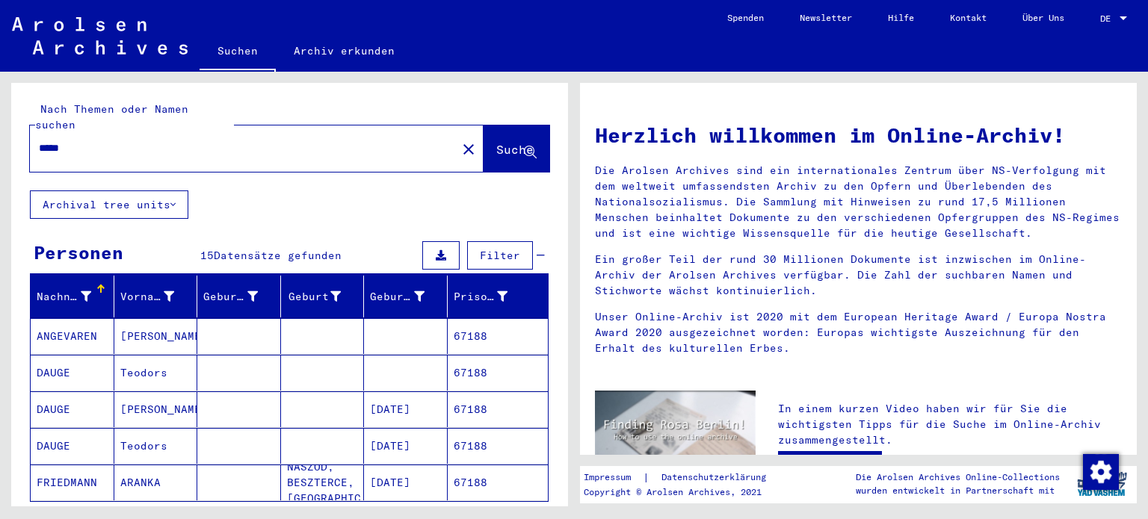
click at [86, 318] on mat-cell "ANGEVAREN" at bounding box center [73, 336] width 84 height 36
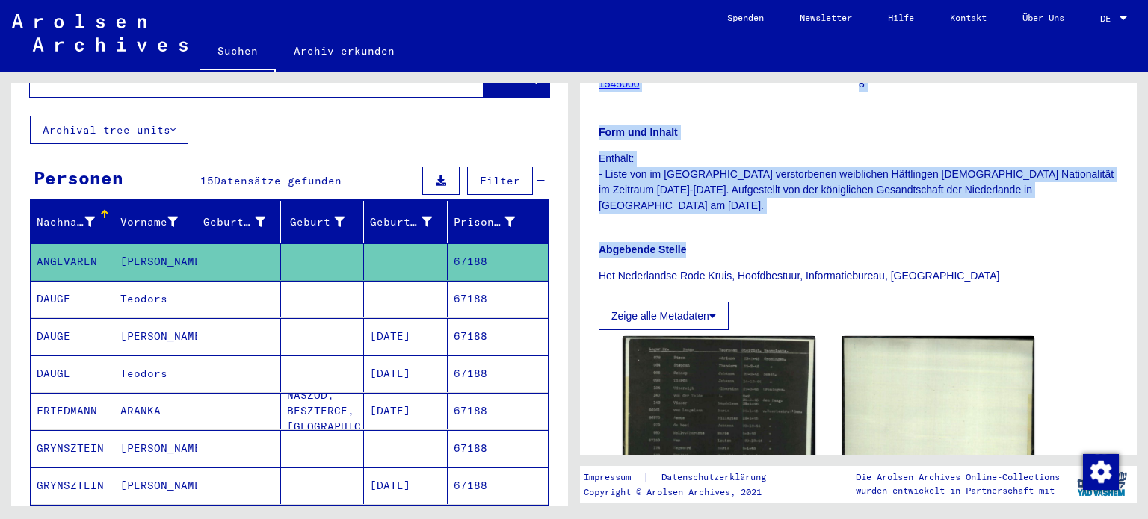
scroll to position [224, 0]
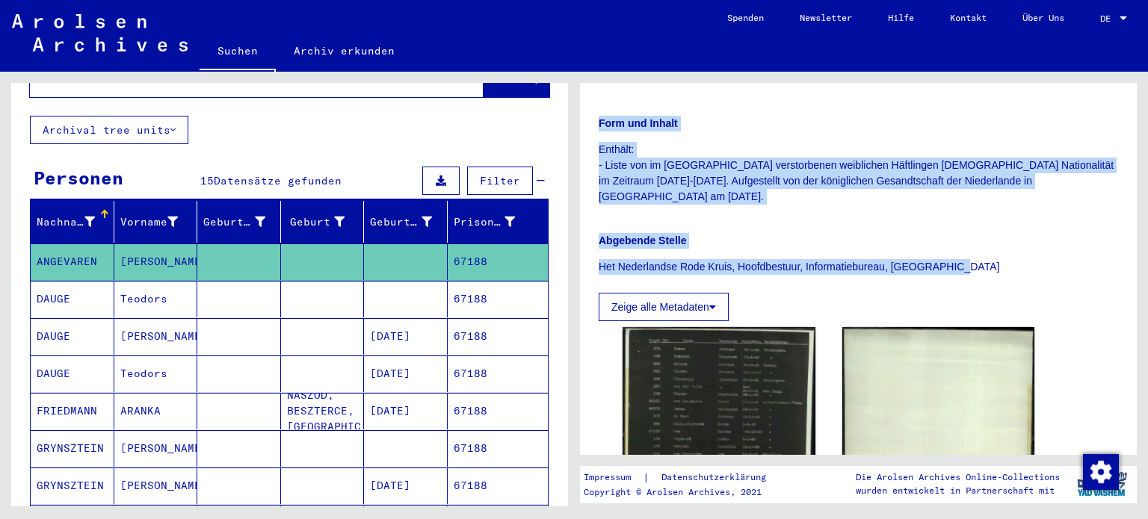
drag, startPoint x: 589, startPoint y: 90, endPoint x: 988, endPoint y: 256, distance: 432.2
click at [988, 256] on div "1 Inhaftierungsdokumente / 1.1 Lager und Ghettos / [DATE] Konzentrationslager […" at bounding box center [858, 269] width 557 height 372
copy div "1 Inhaftierungsdokumente / 1.1 Lager und Ghettos / [DATE] Konzentrationslager […"
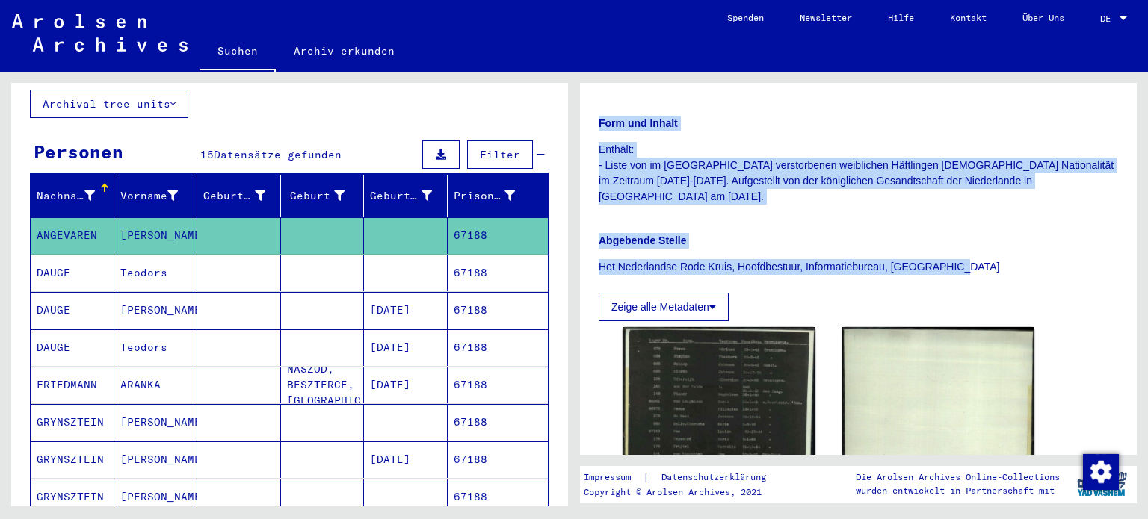
scroll to position [0, 0]
